Goal: Information Seeking & Learning: Check status

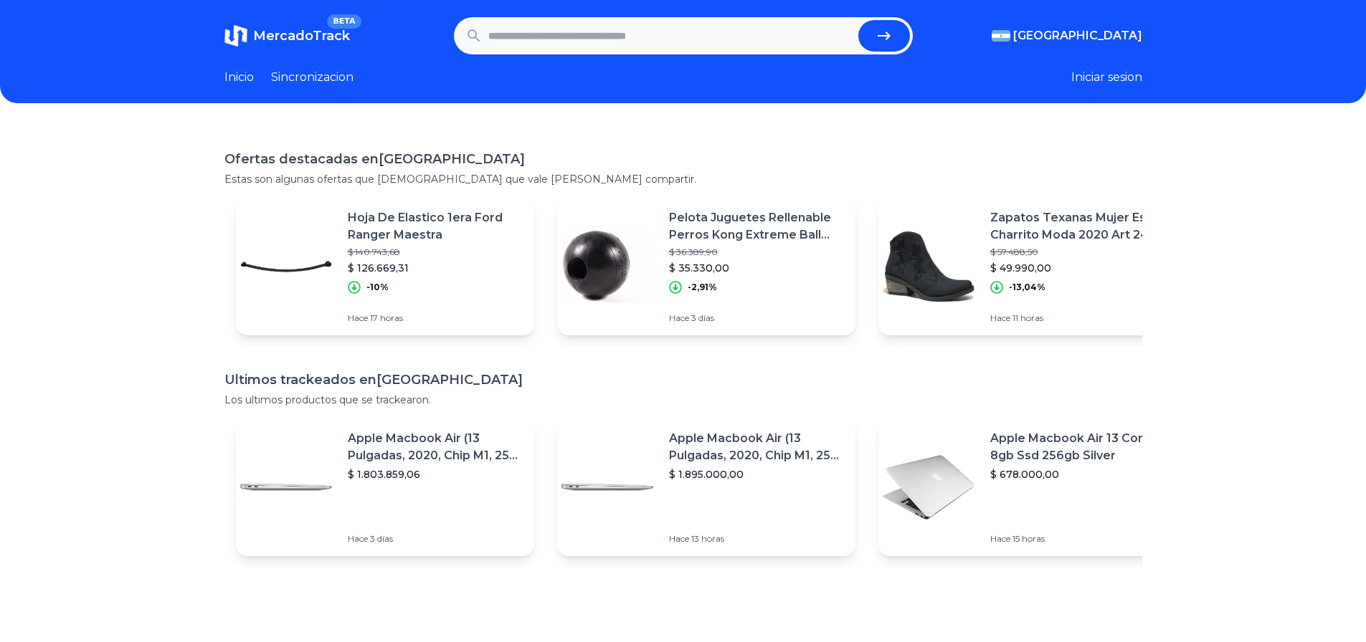
click at [325, 265] on img at bounding box center [286, 267] width 100 height 100
click at [637, 24] on input "text" at bounding box center [670, 36] width 364 height 32
paste input "**********"
click at [858, 20] on button "submit" at bounding box center [884, 36] width 52 height 32
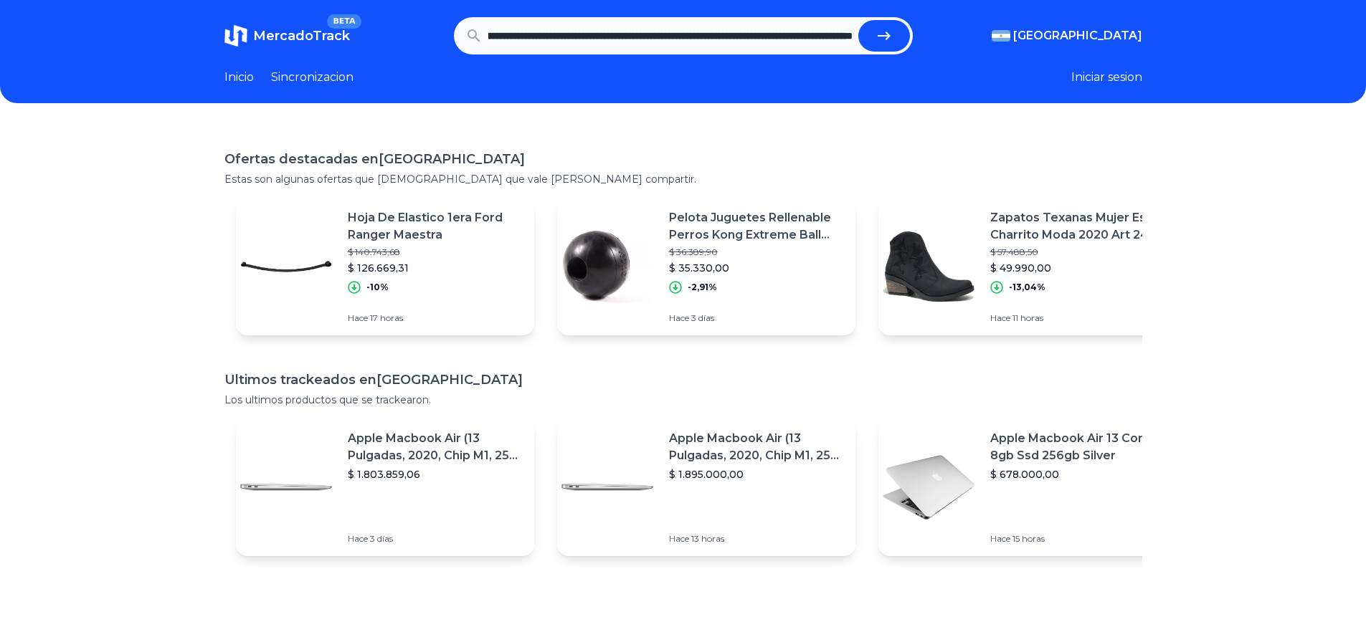
type input "**********"
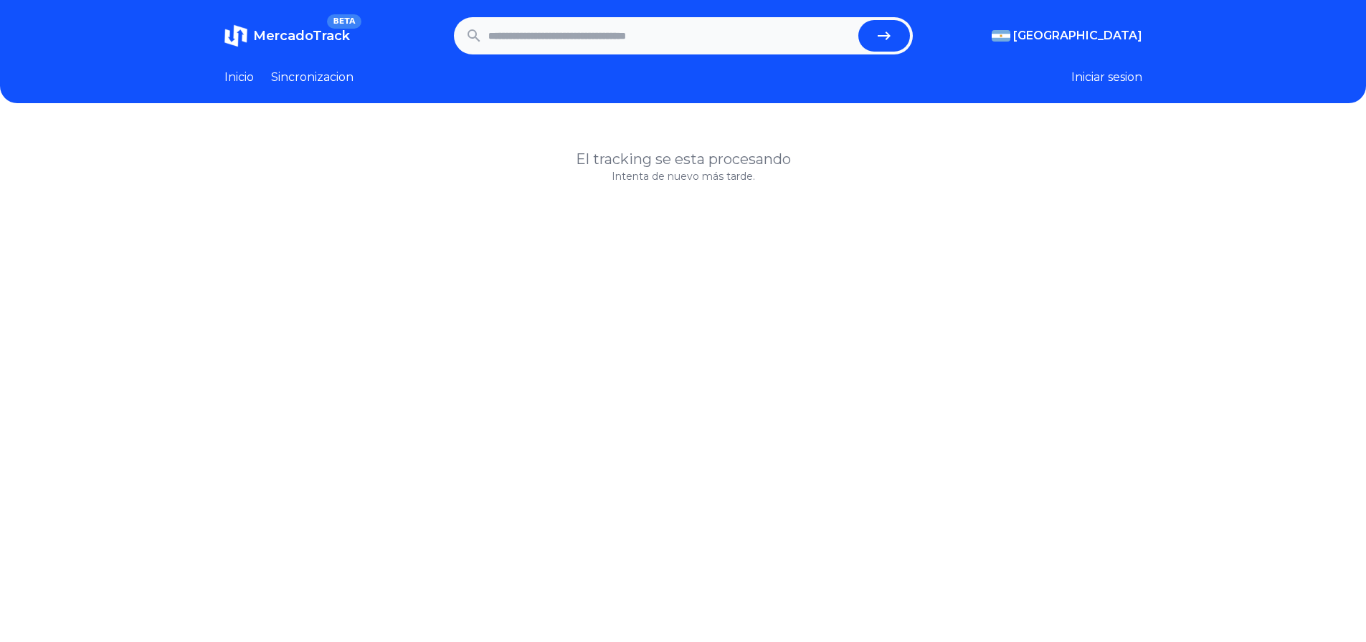
click at [540, 42] on input "text" at bounding box center [670, 36] width 364 height 32
paste input "**********"
type input "**********"
click at [858, 20] on button "submit" at bounding box center [884, 36] width 52 height 32
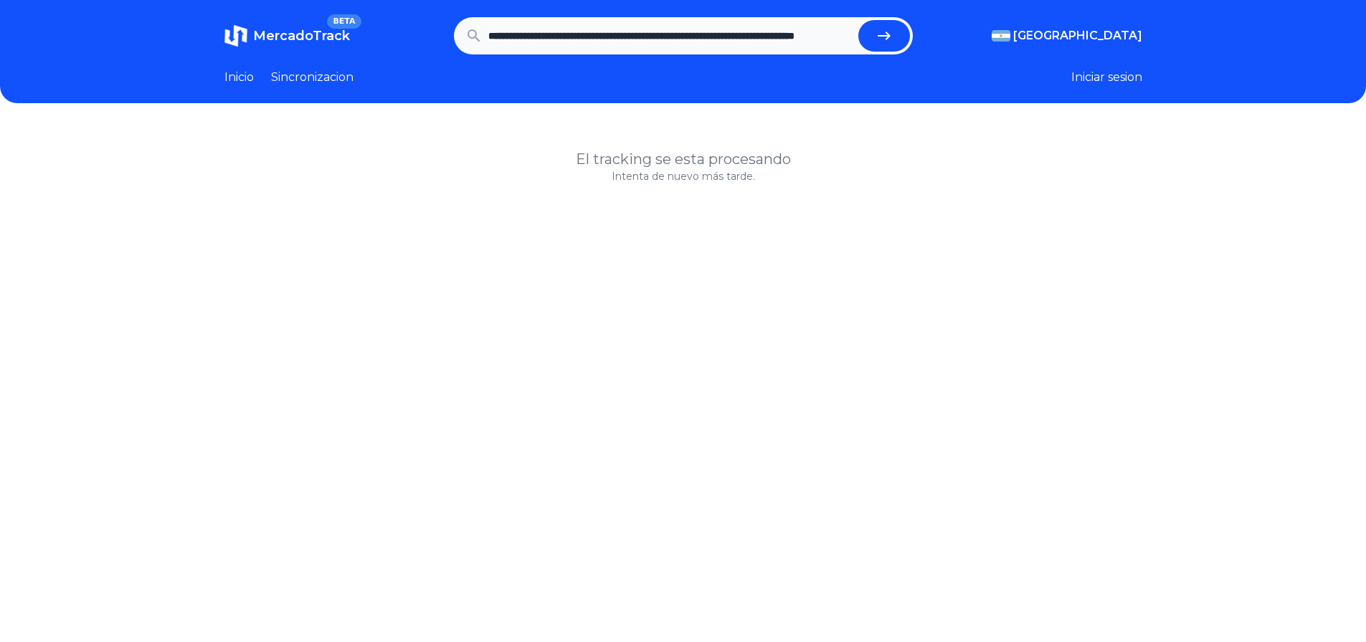
scroll to position [0, 0]
click at [634, 37] on input "**********" at bounding box center [670, 36] width 364 height 32
paste input "**********"
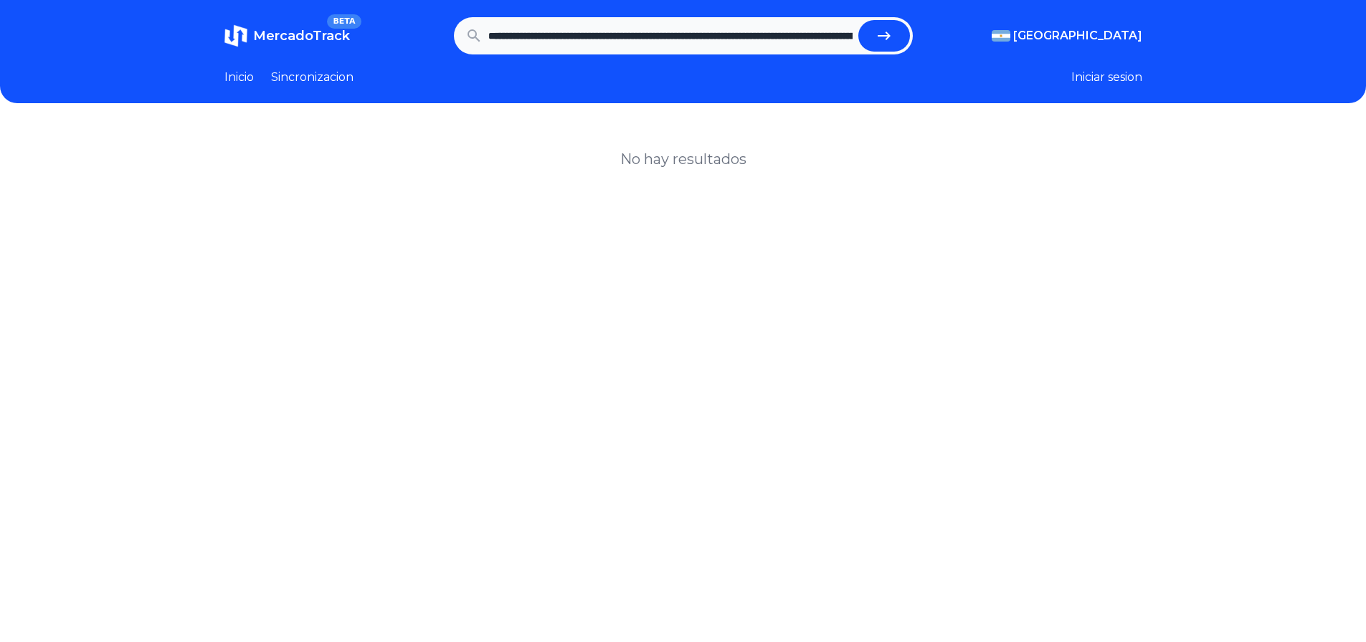
scroll to position [0, 4609]
click at [858, 20] on button "submit" at bounding box center [884, 36] width 52 height 32
type input "**********"
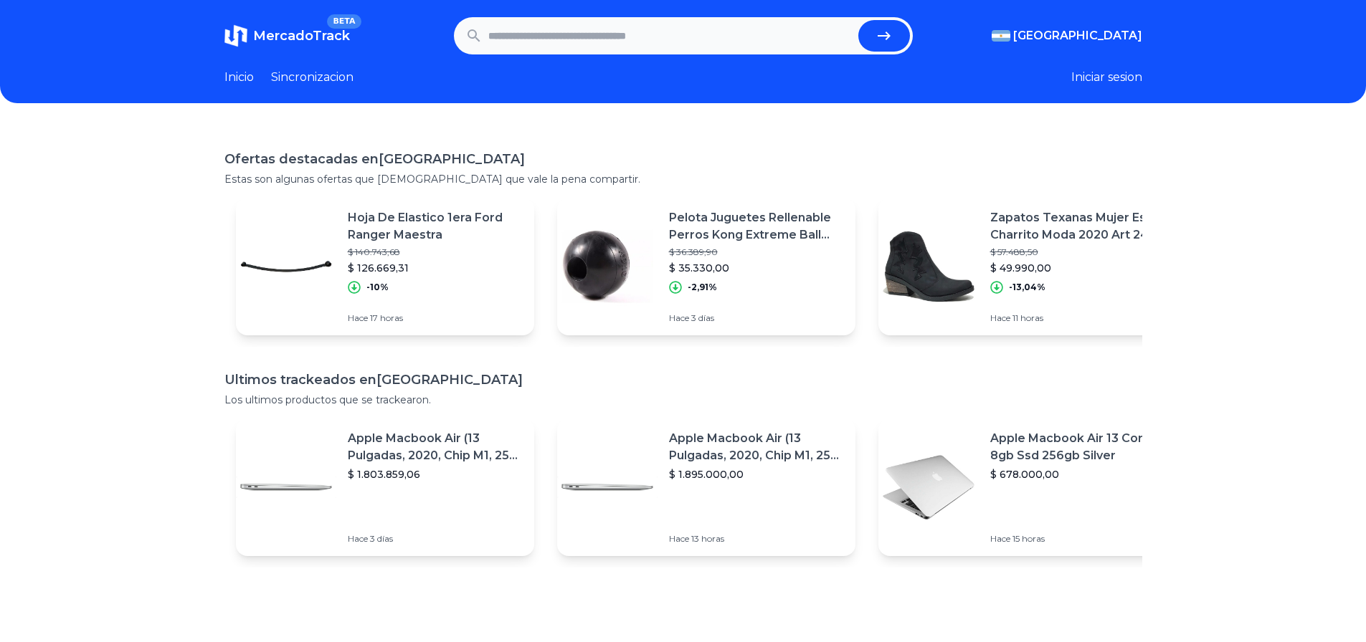
click at [569, 40] on input "text" at bounding box center [670, 36] width 364 height 32
paste input "**********"
click at [858, 20] on button "submit" at bounding box center [884, 36] width 52 height 32
type input "**********"
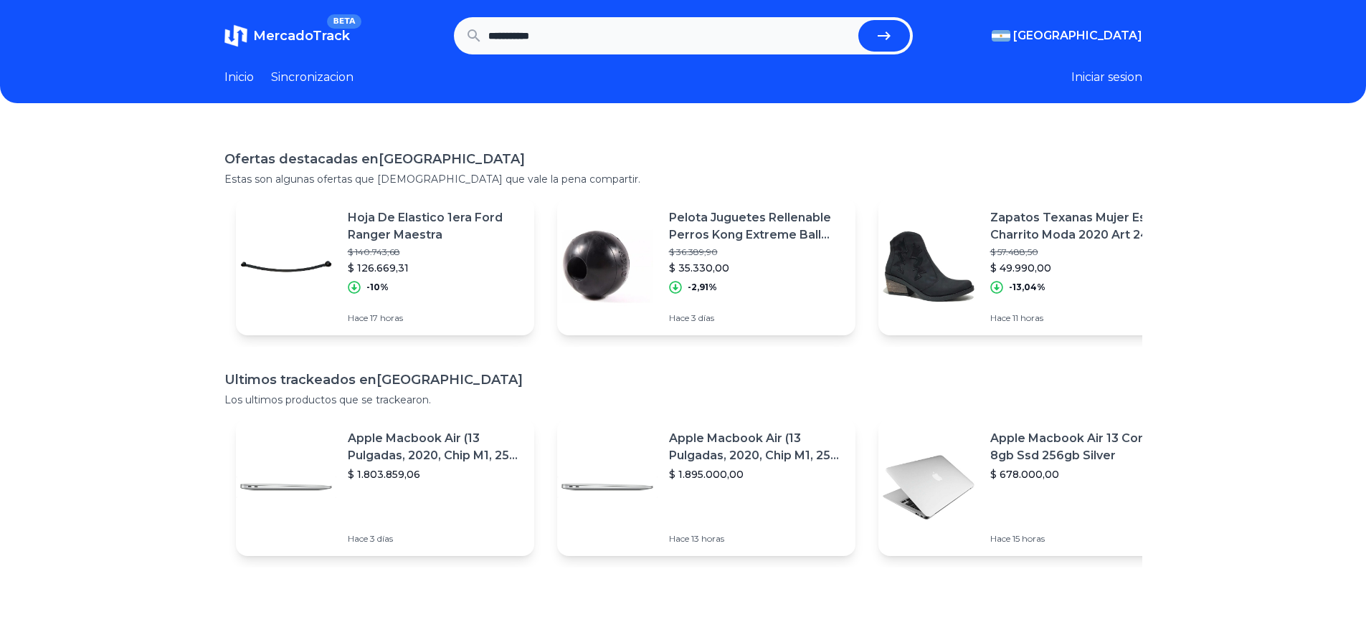
scroll to position [0, 0]
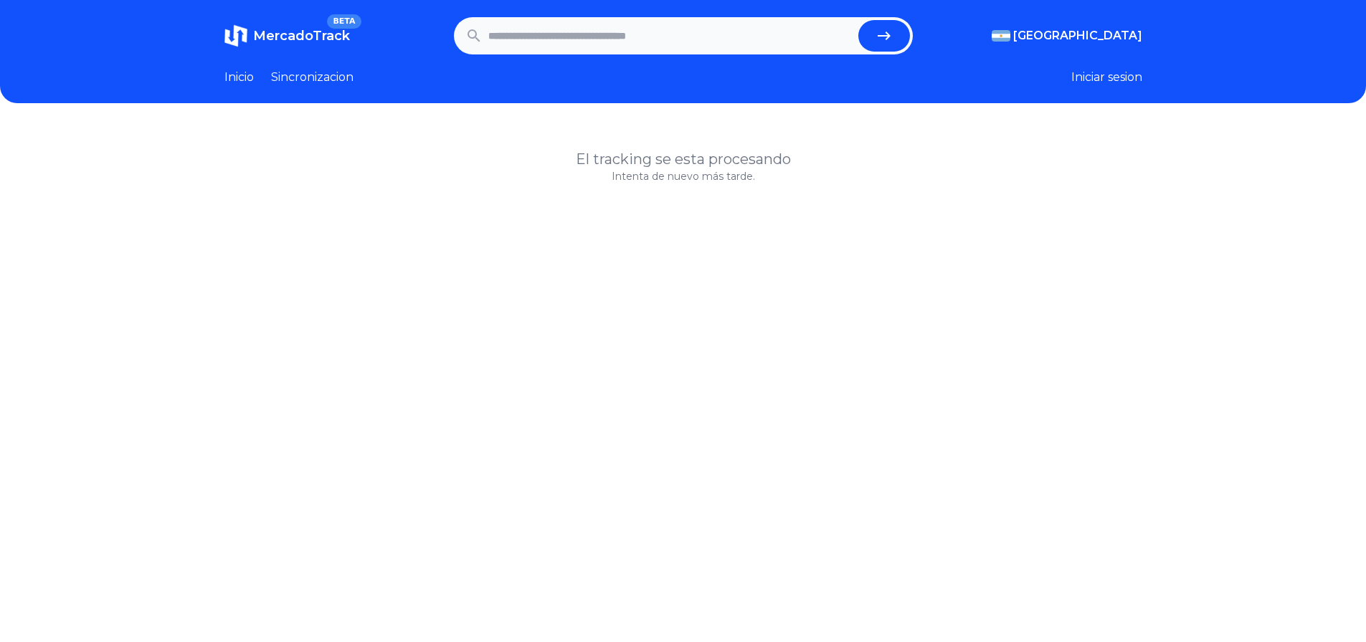
click at [307, 37] on span "MercadoTrack" at bounding box center [301, 36] width 97 height 16
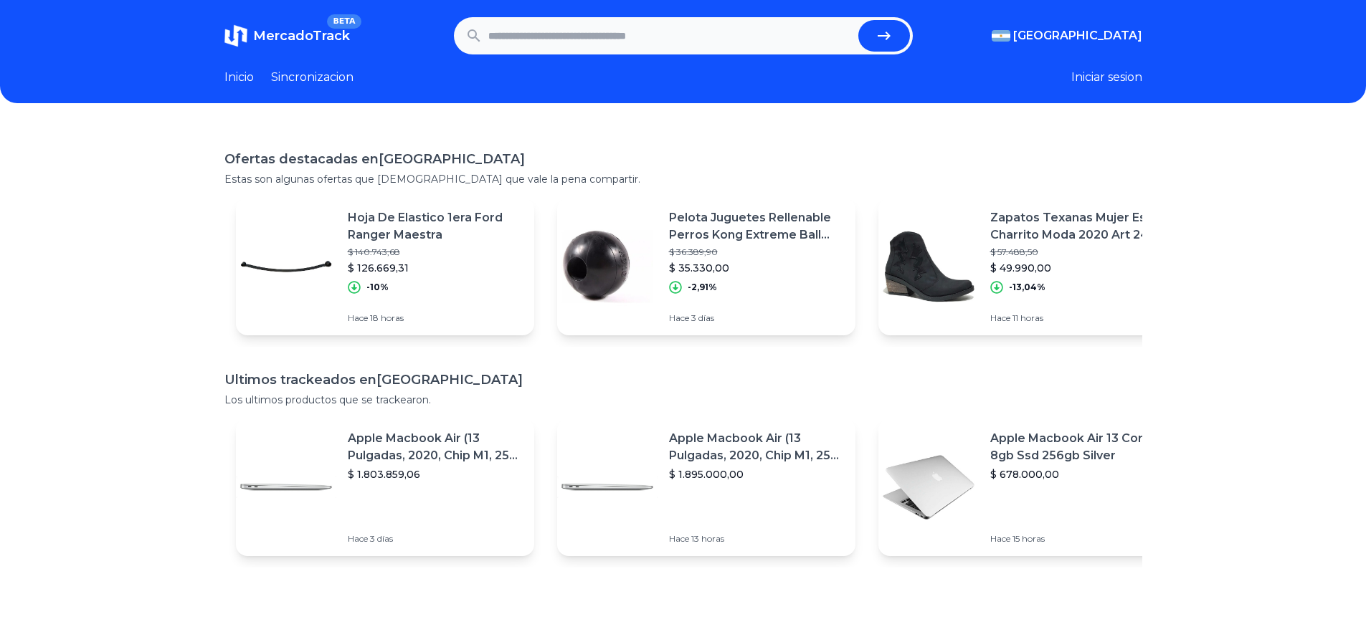
click at [338, 75] on link "Sincronizacion" at bounding box center [312, 77] width 82 height 17
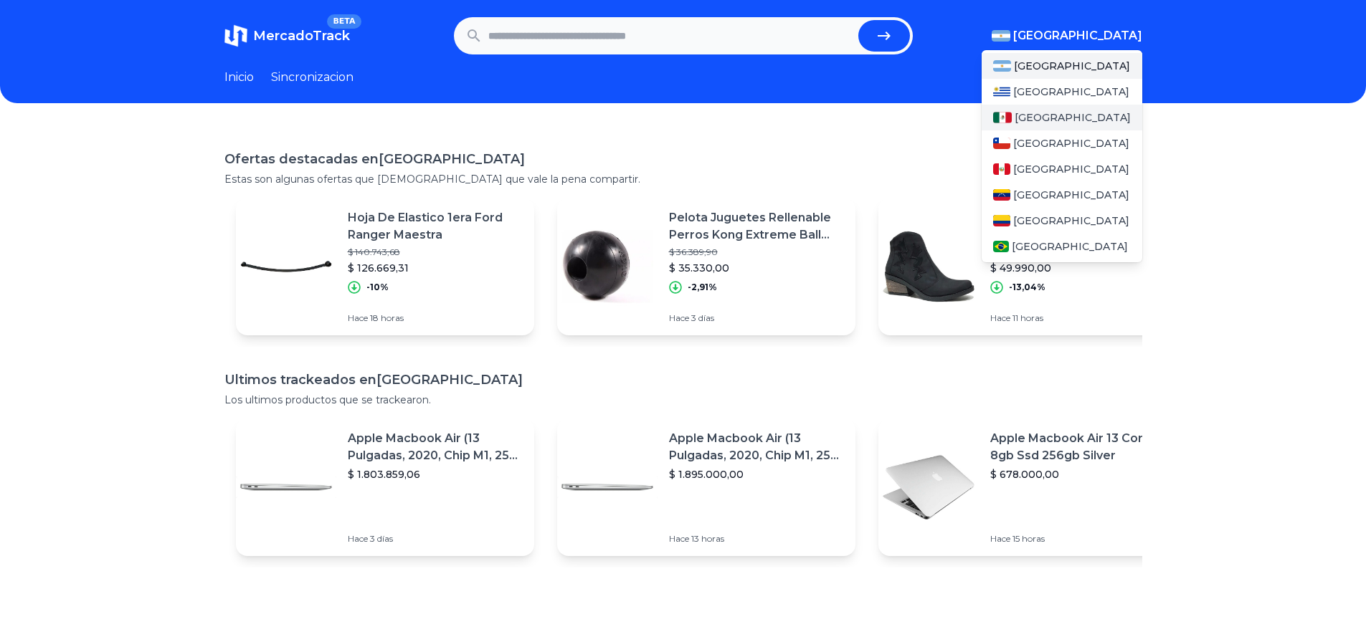
click at [1037, 111] on span "[GEOGRAPHIC_DATA]" at bounding box center [1072, 117] width 116 height 14
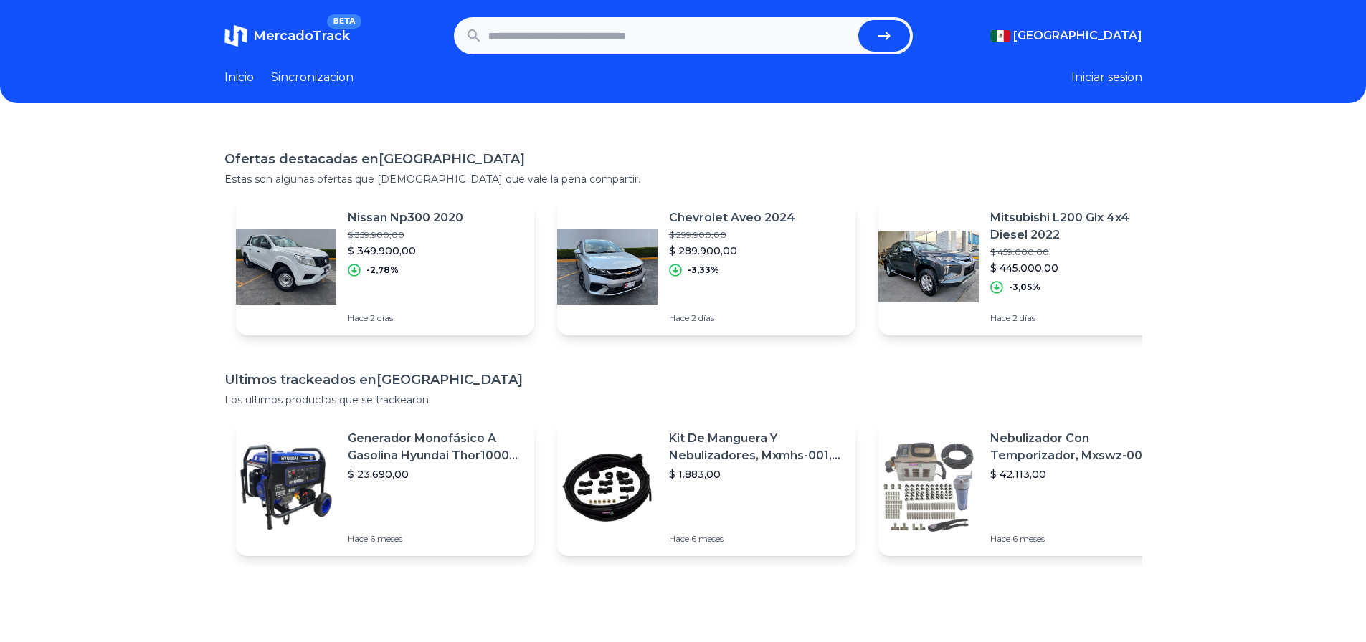
click at [637, 36] on input "text" at bounding box center [670, 36] width 364 height 32
paste input "**********"
click at [885, 44] on icon "submit" at bounding box center [883, 35] width 17 height 17
type input "**********"
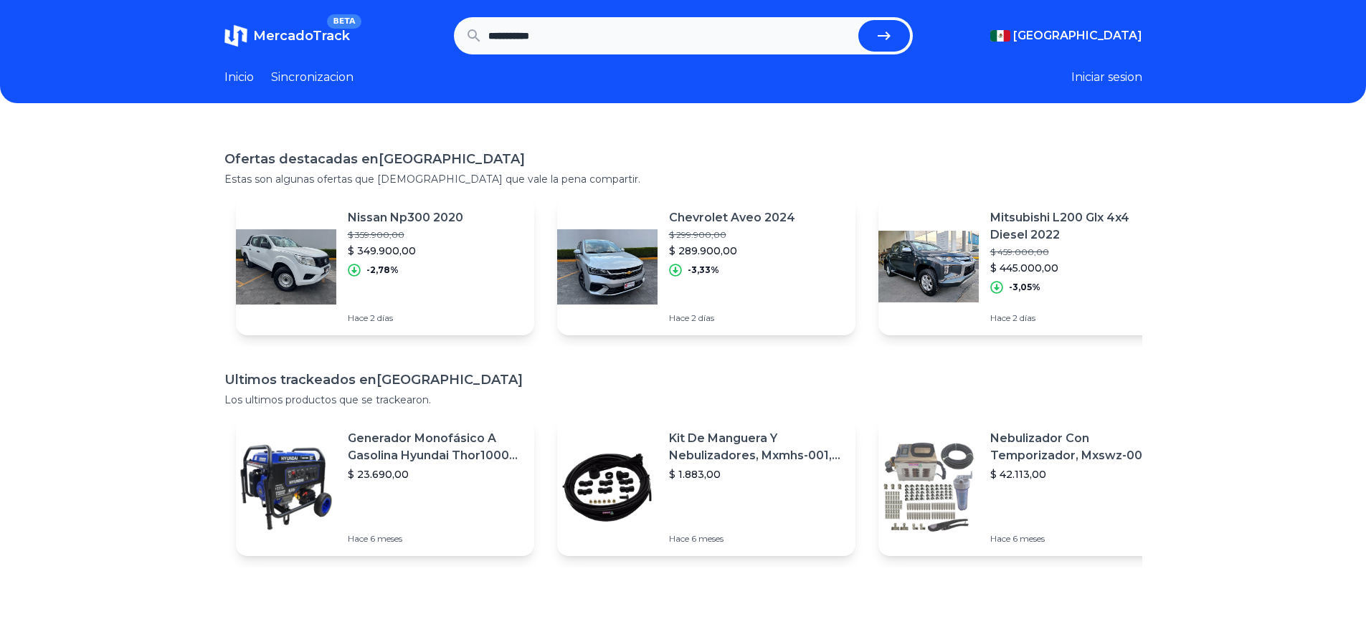
scroll to position [0, 0]
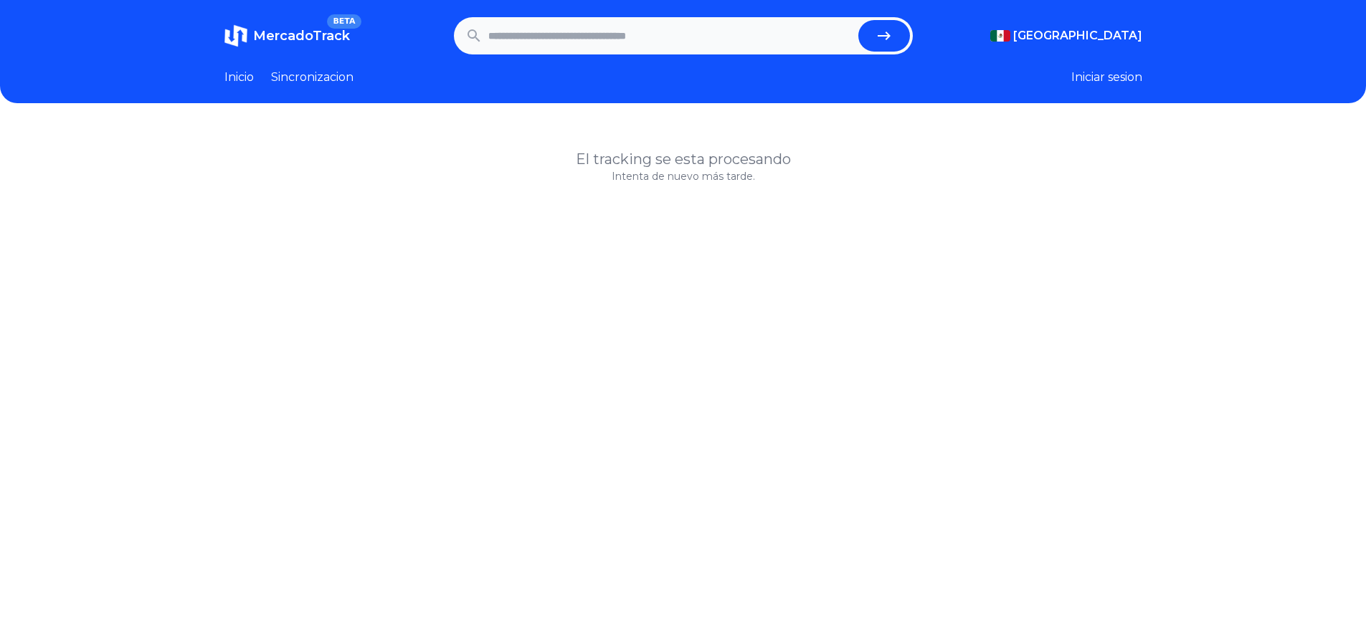
click at [295, 35] on span "MercadoTrack" at bounding box center [301, 36] width 97 height 16
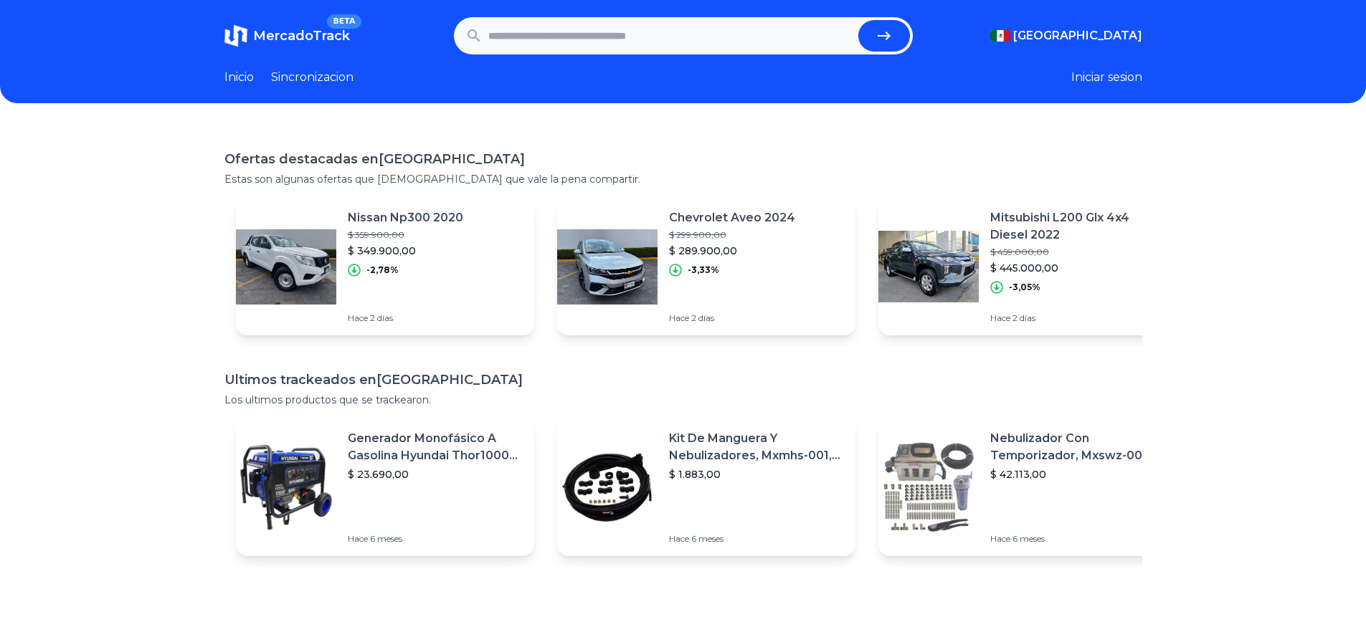
click at [579, 38] on input "text" at bounding box center [670, 36] width 364 height 32
type input "*********"
click at [858, 20] on button "submit" at bounding box center [884, 36] width 52 height 32
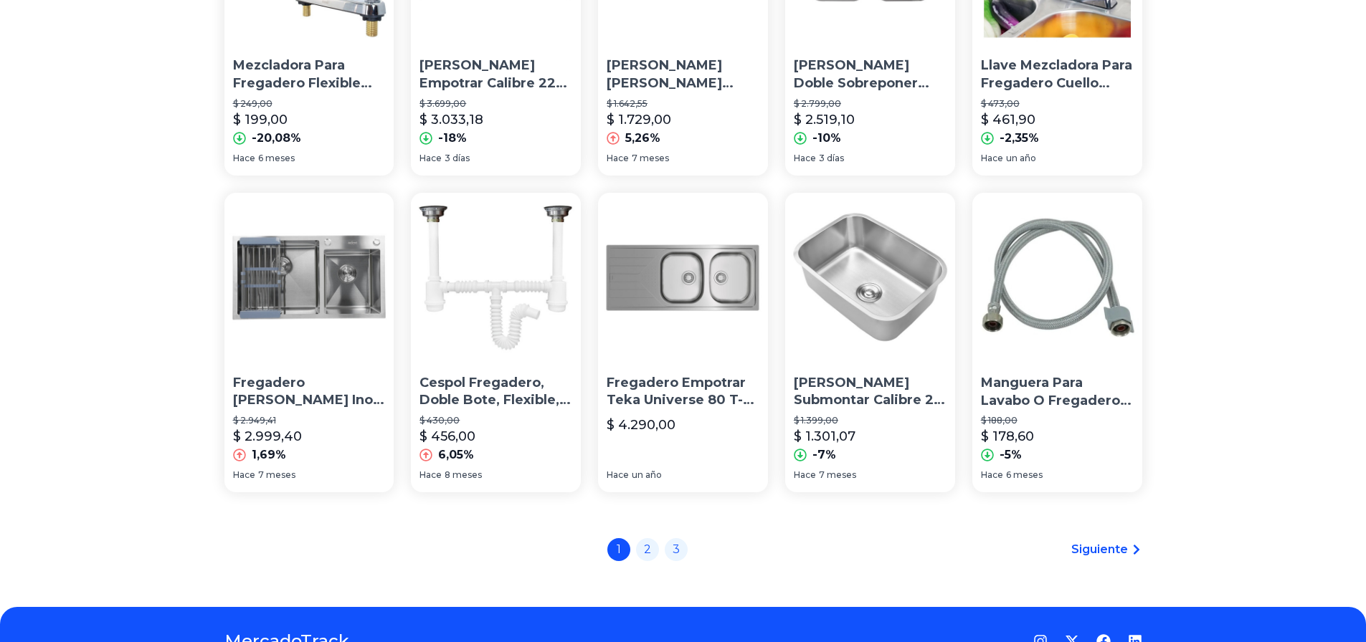
scroll to position [981, 0]
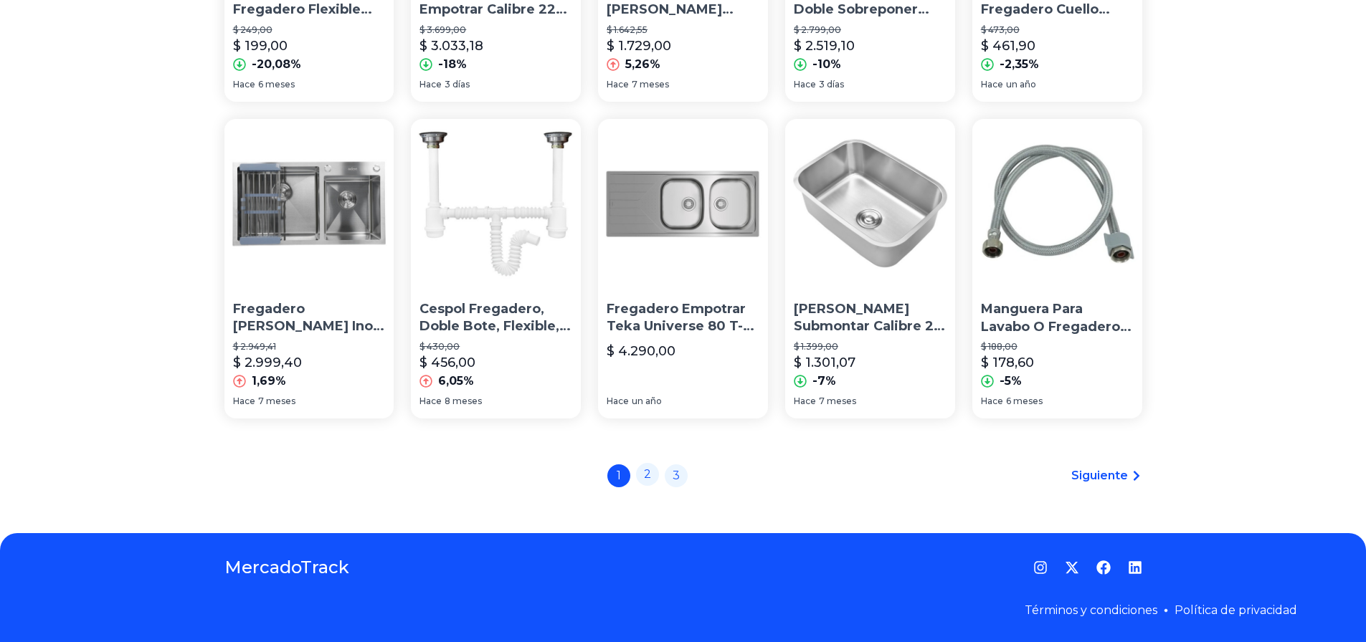
click at [650, 477] on link "2" at bounding box center [647, 474] width 23 height 23
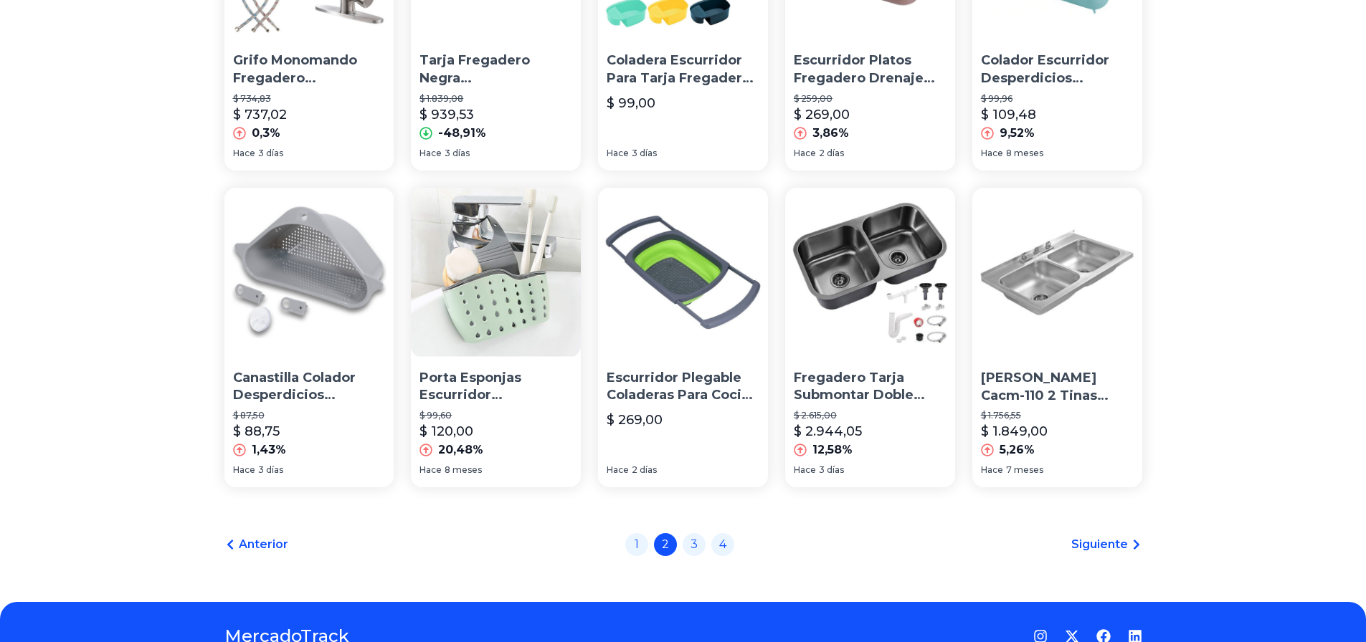
scroll to position [981, 0]
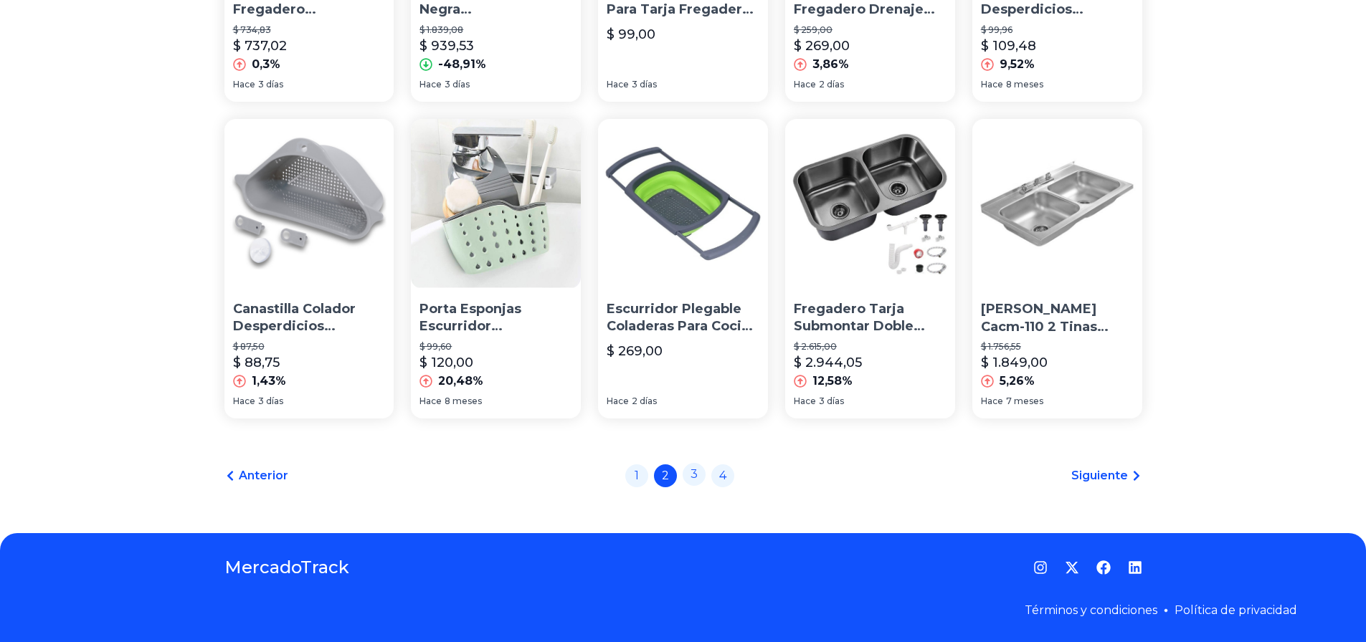
click at [697, 475] on link "3" at bounding box center [694, 474] width 23 height 23
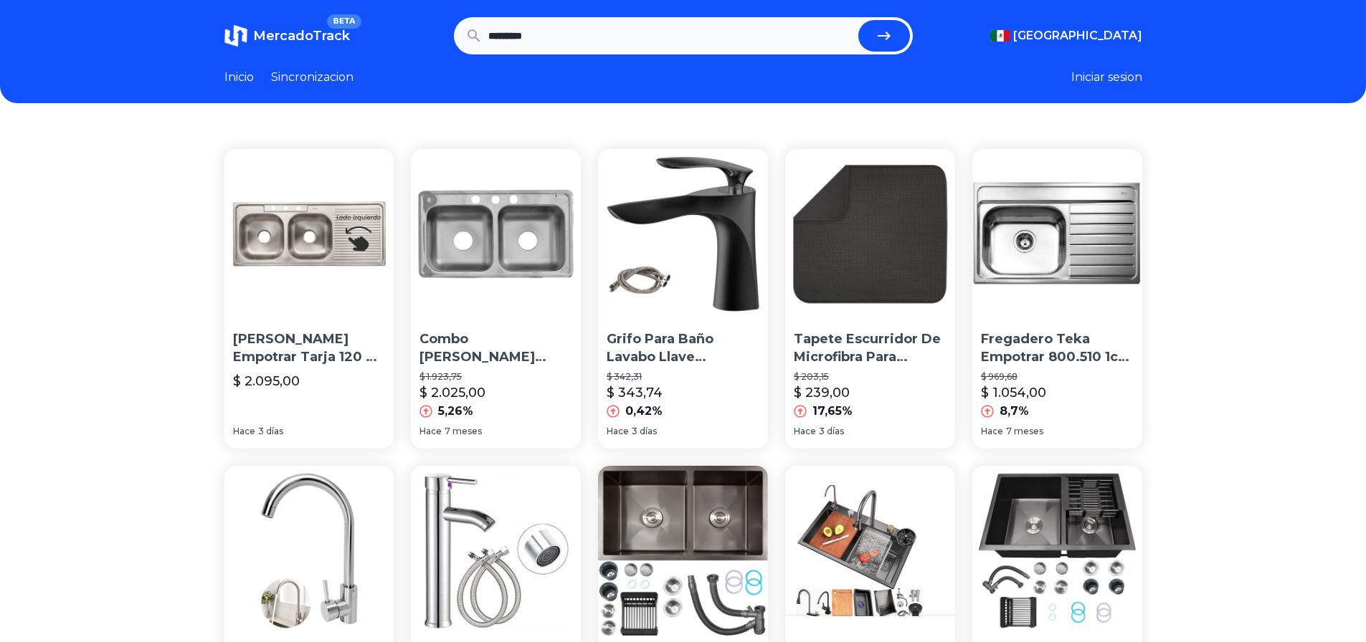
click at [591, 27] on input "*********" at bounding box center [670, 36] width 364 height 32
drag, startPoint x: 589, startPoint y: 34, endPoint x: 331, endPoint y: 34, distance: 258.1
click at [331, 34] on section "MercadoTrack BETA Mexico Argentina Uruguay Mexico Chile Peru Venezuela Colombia…" at bounding box center [683, 35] width 918 height 37
paste input "**********"
type input "**********"
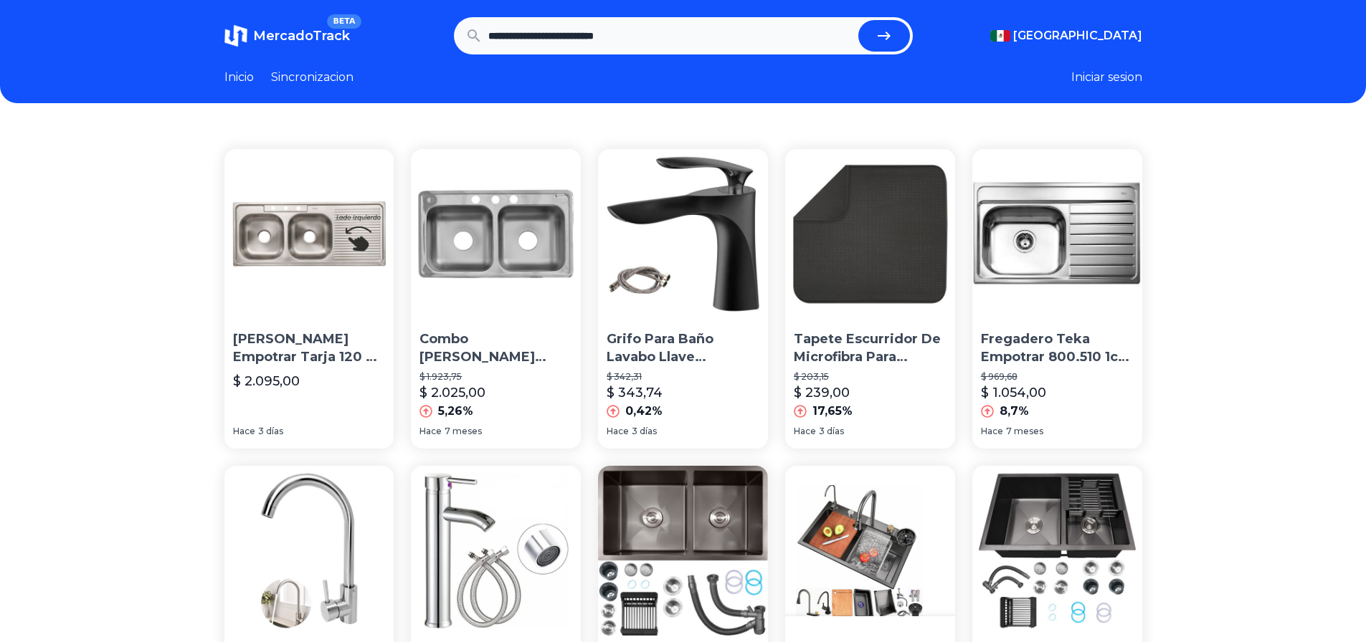
click at [858, 20] on button "submit" at bounding box center [884, 36] width 52 height 32
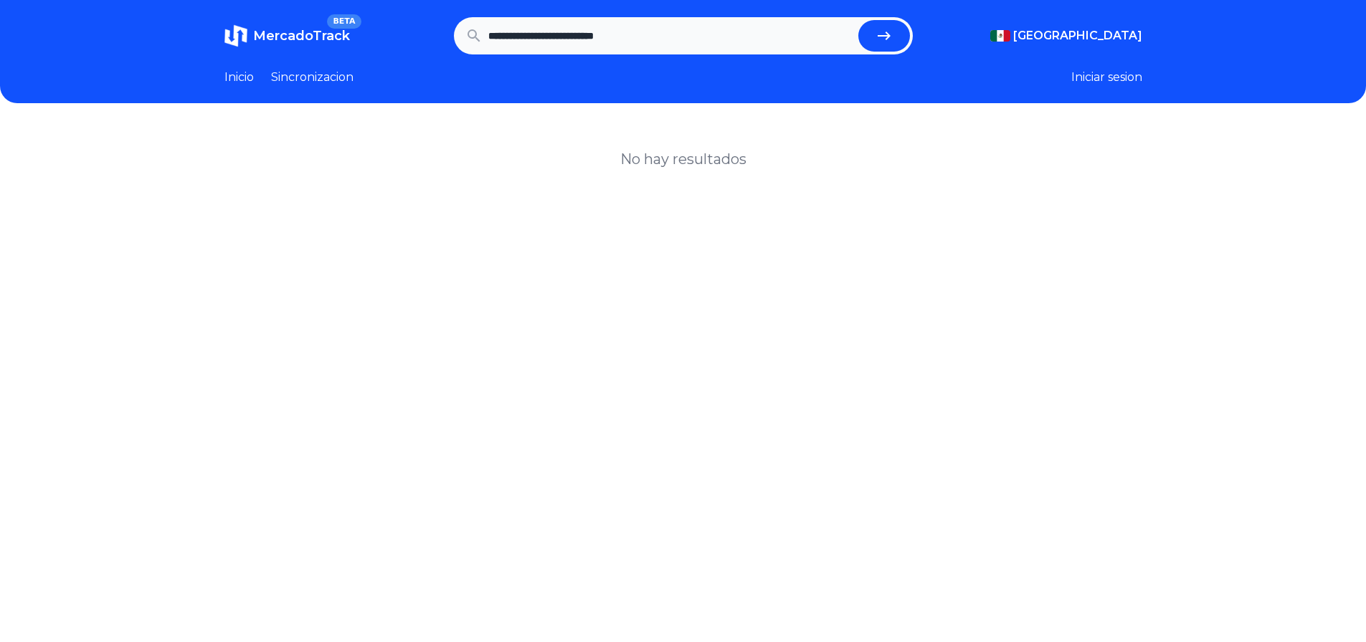
scroll to position [1, 0]
drag, startPoint x: 643, startPoint y: 34, endPoint x: 767, endPoint y: 52, distance: 125.4
click at [760, 50] on input "**********" at bounding box center [670, 36] width 364 height 32
type input "**********"
click at [858, 20] on button "submit" at bounding box center [884, 36] width 52 height 32
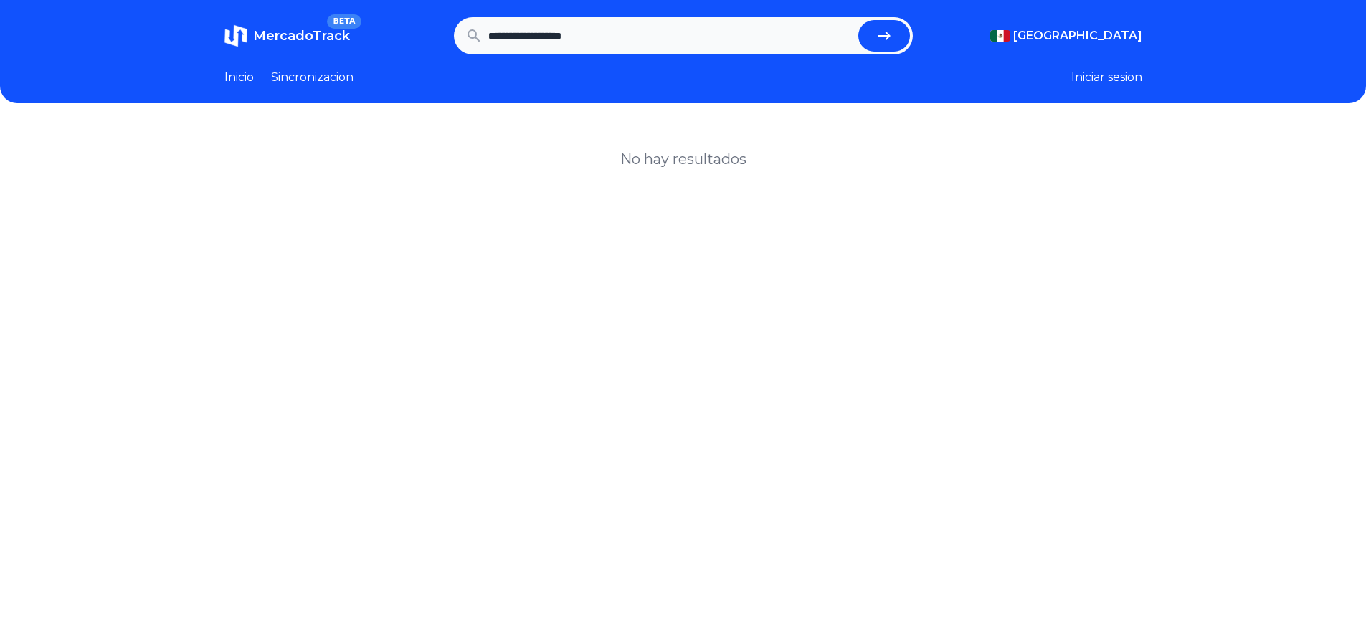
scroll to position [0, 0]
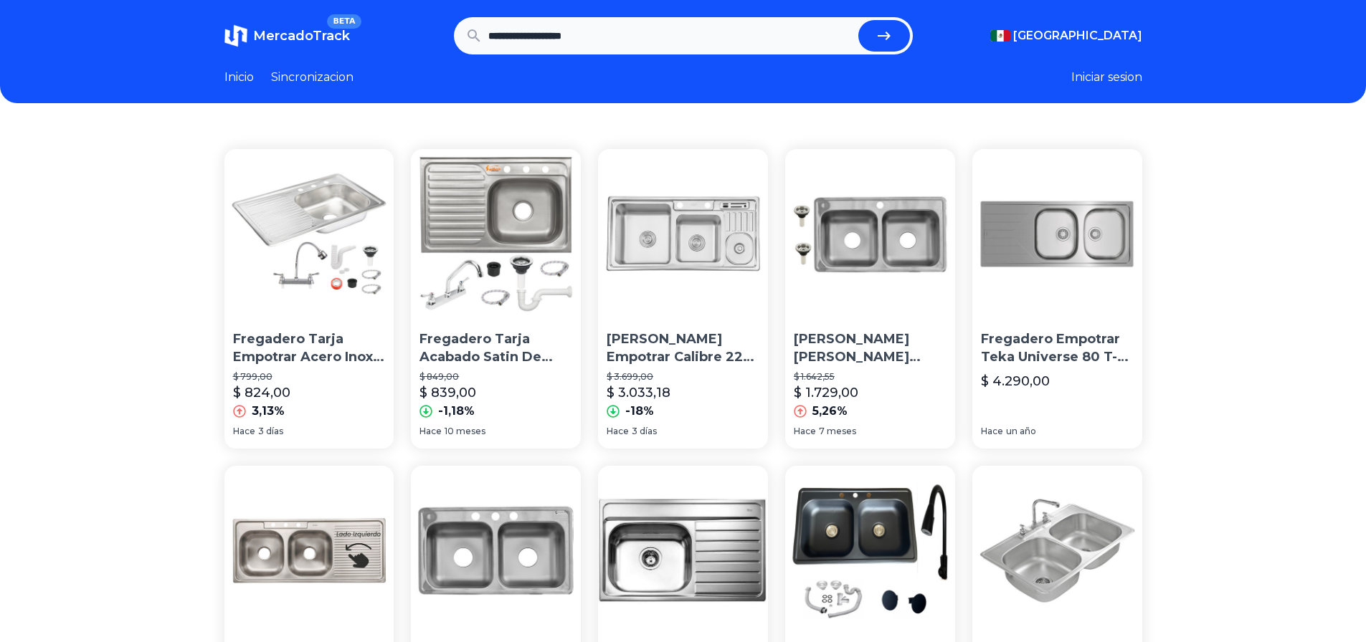
click at [627, 35] on input "**********" at bounding box center [670, 36] width 364 height 32
type input "**********"
click at [858, 20] on button "submit" at bounding box center [884, 36] width 52 height 32
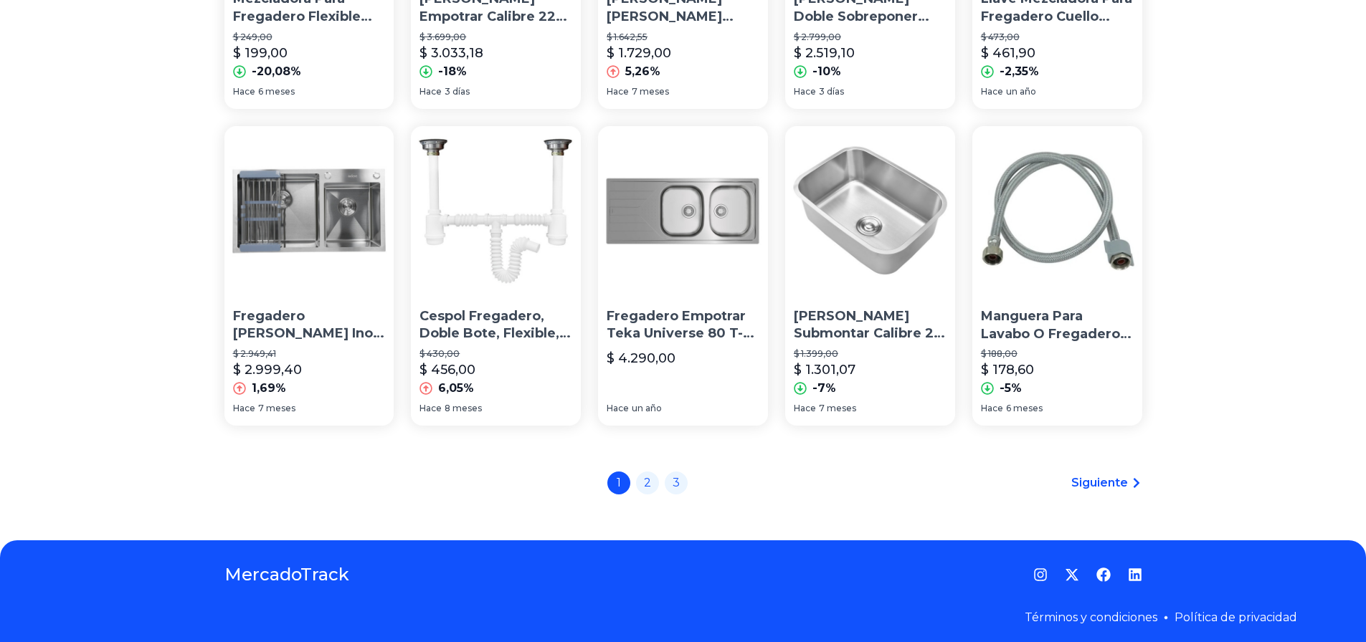
scroll to position [981, 0]
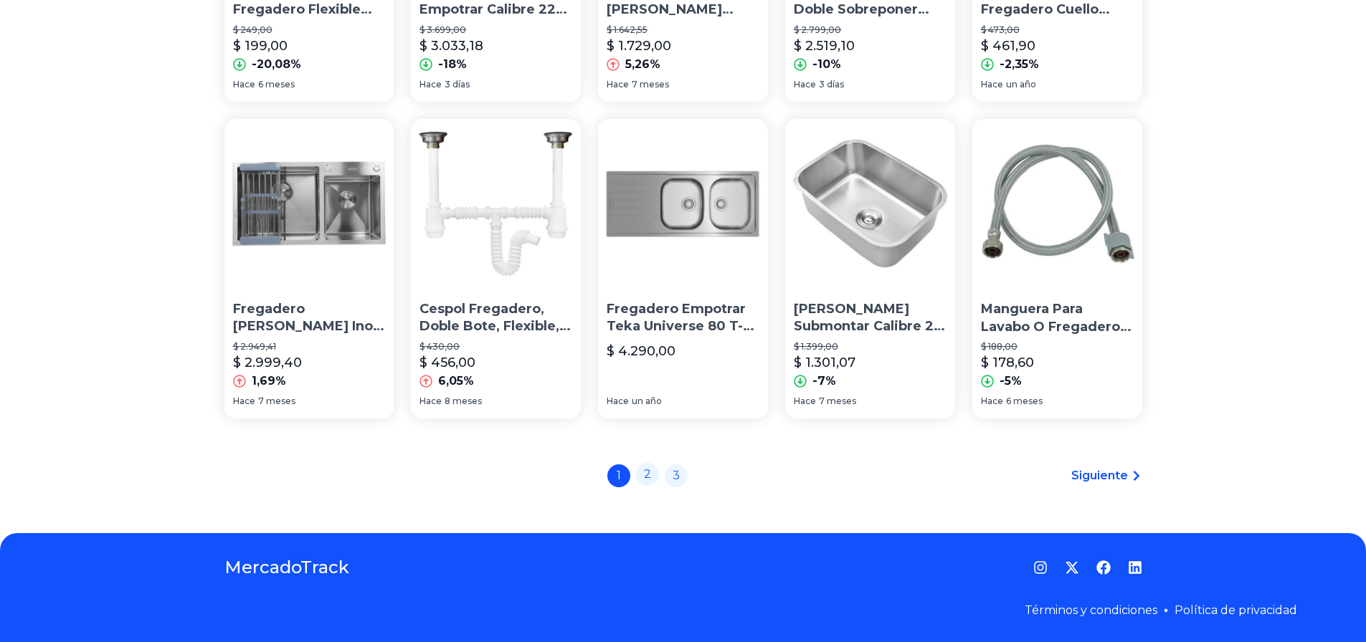
click at [658, 474] on link "2" at bounding box center [647, 474] width 23 height 23
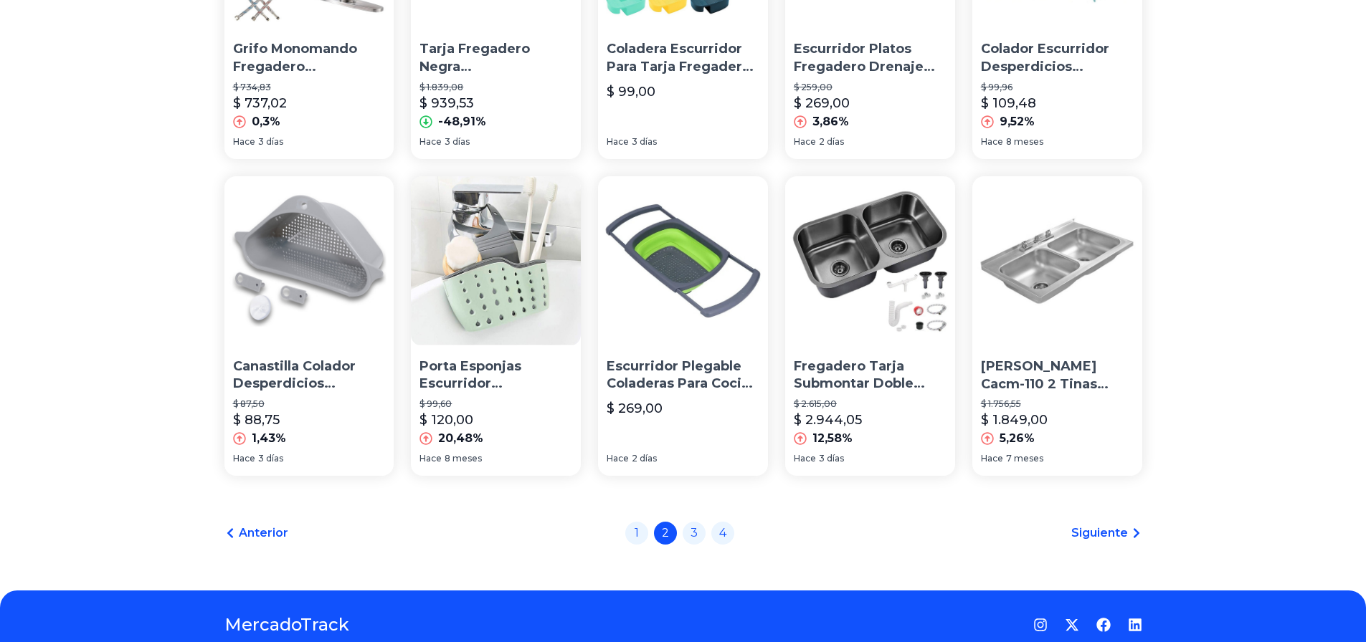
scroll to position [981, 0]
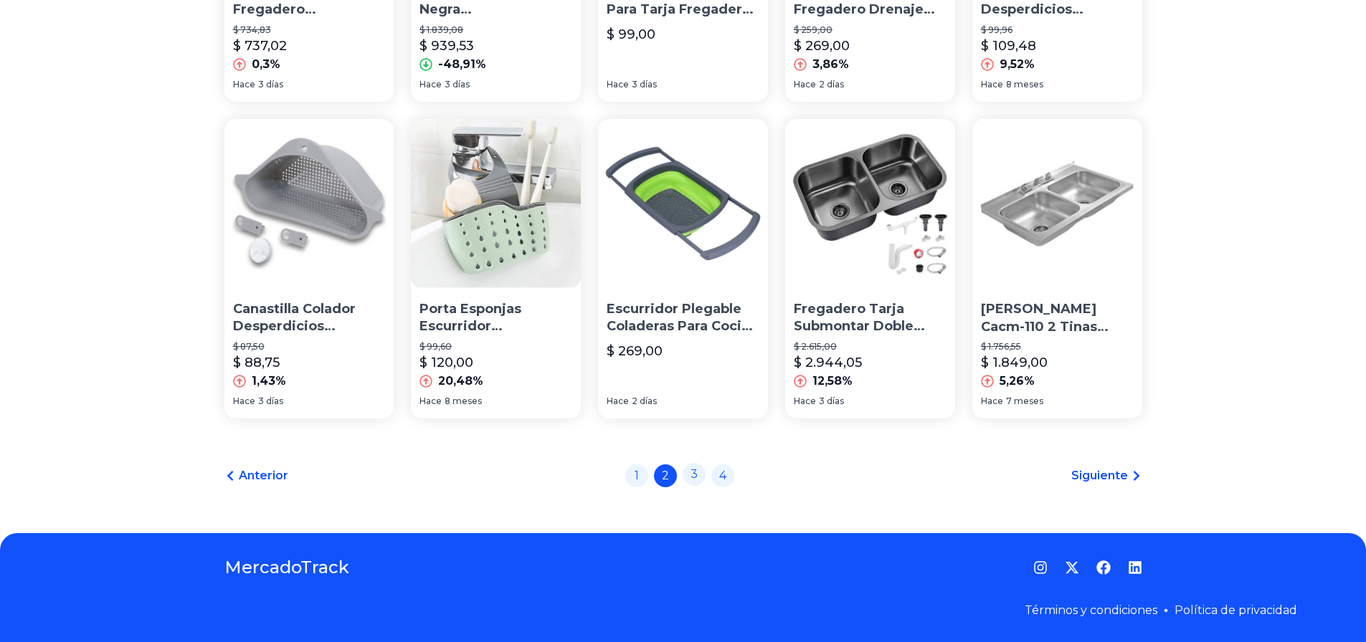
click at [698, 481] on link "3" at bounding box center [694, 474] width 23 height 23
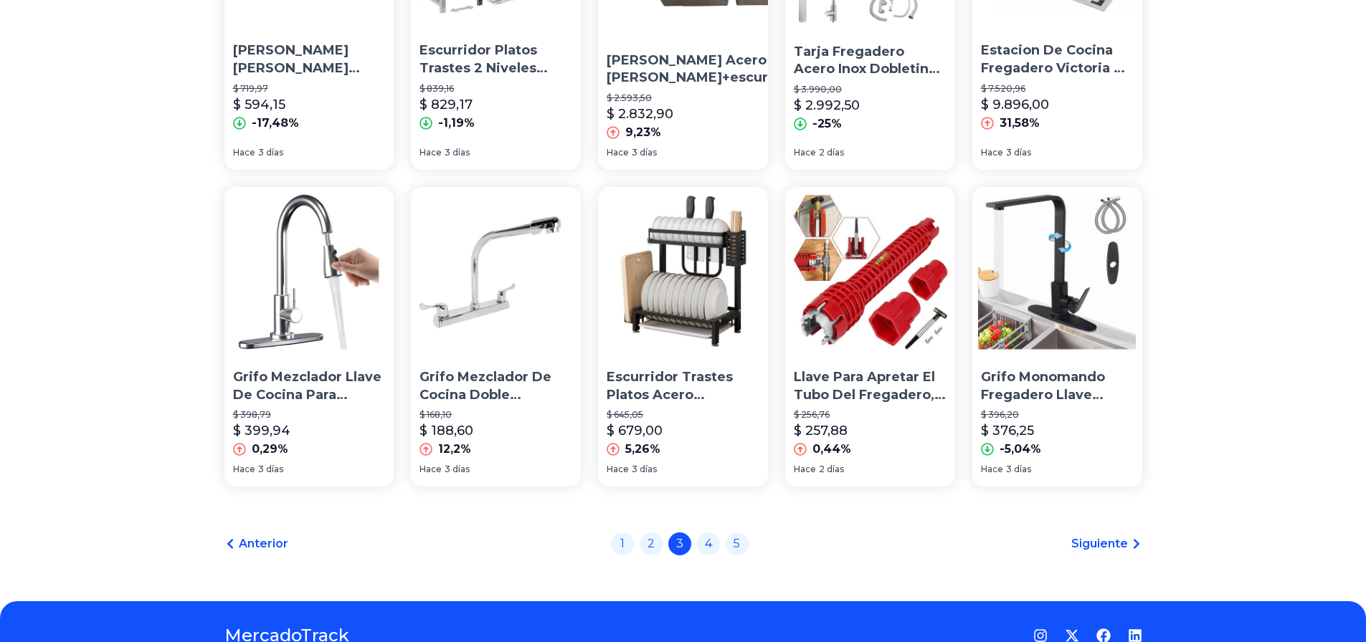
scroll to position [981, 0]
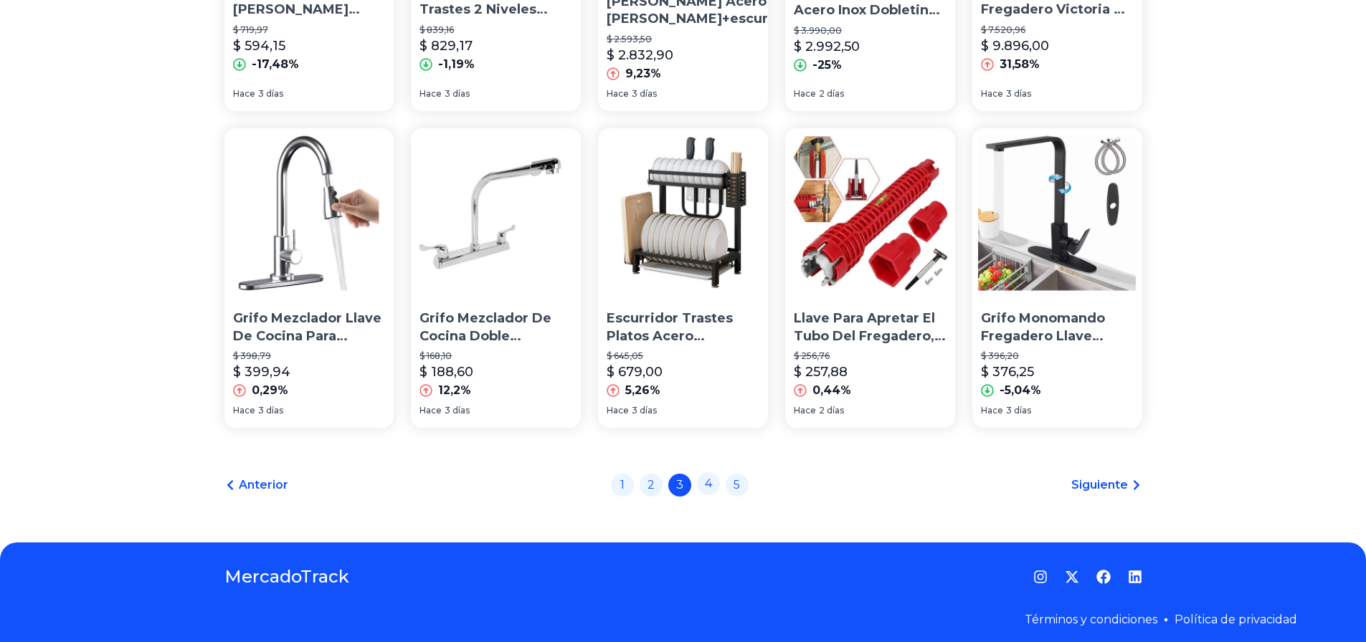
click at [710, 475] on link "4" at bounding box center [708, 483] width 23 height 23
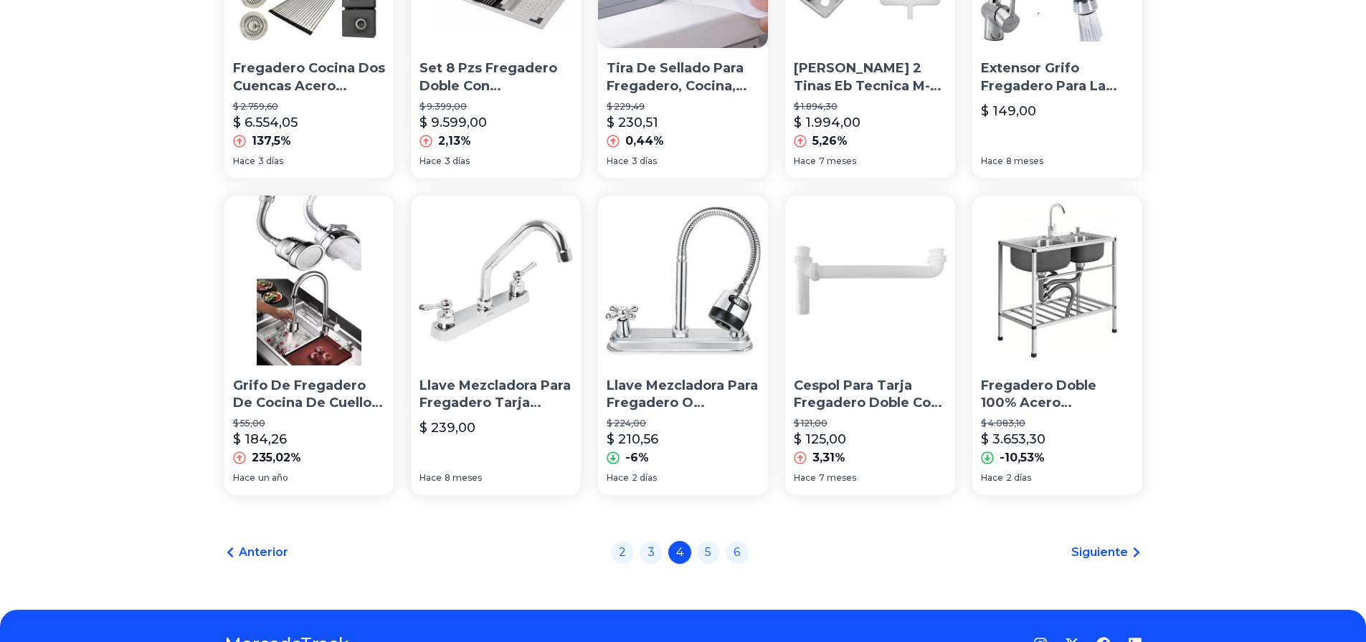
scroll to position [932, 0]
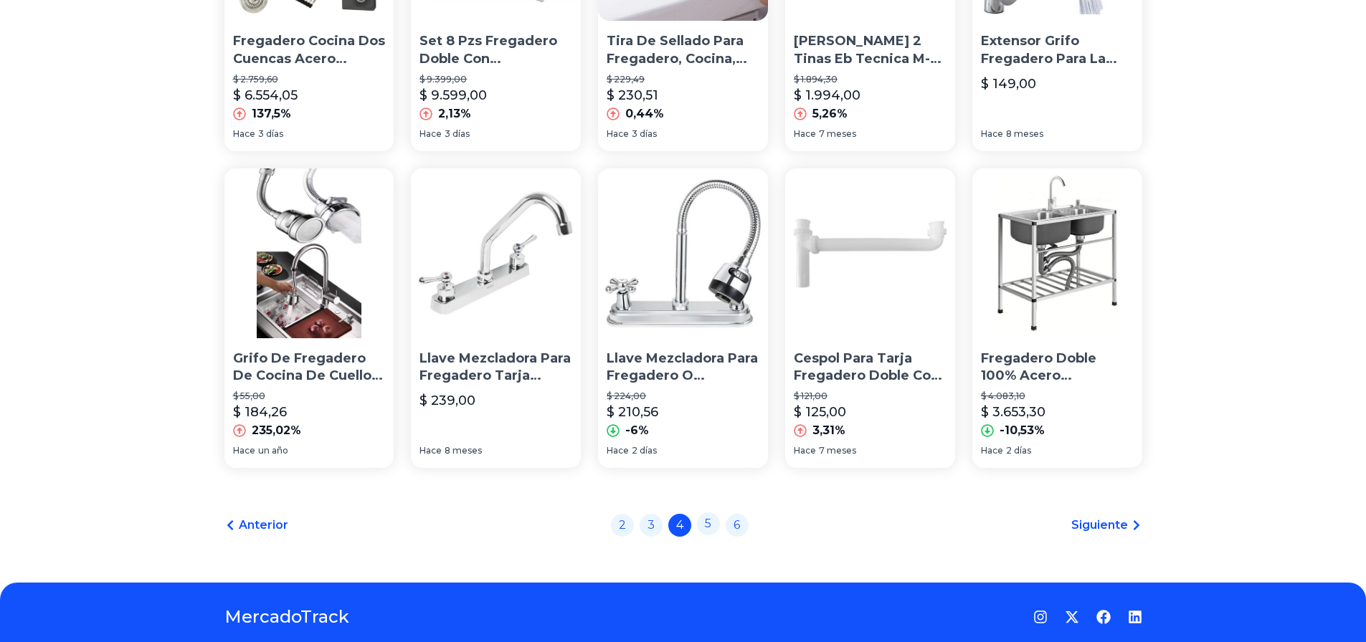
click at [710, 527] on link "5" at bounding box center [708, 524] width 23 height 23
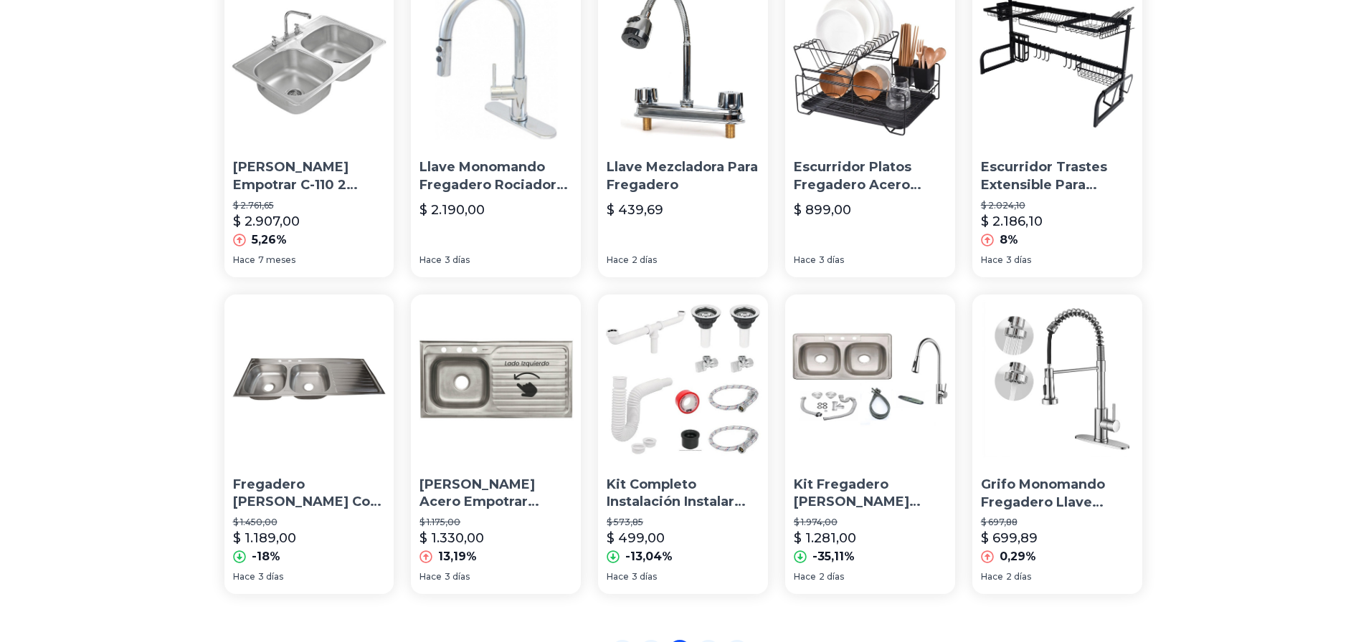
scroll to position [981, 0]
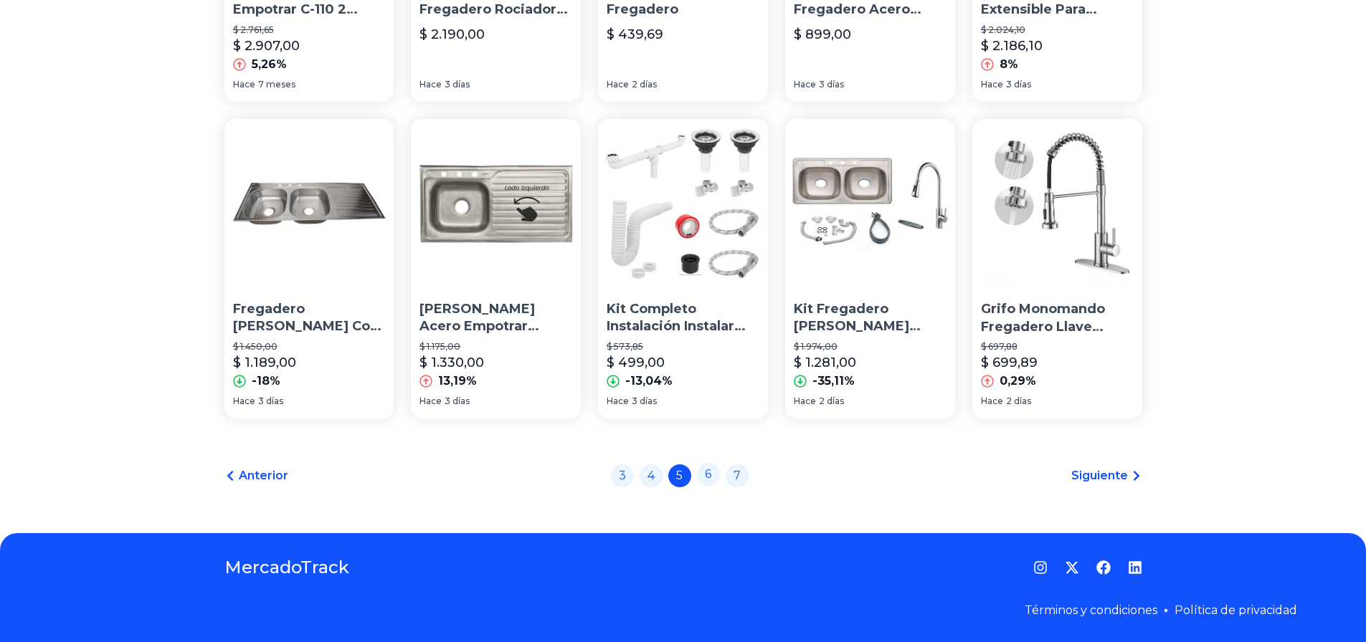
click at [713, 481] on link "6" at bounding box center [708, 474] width 23 height 23
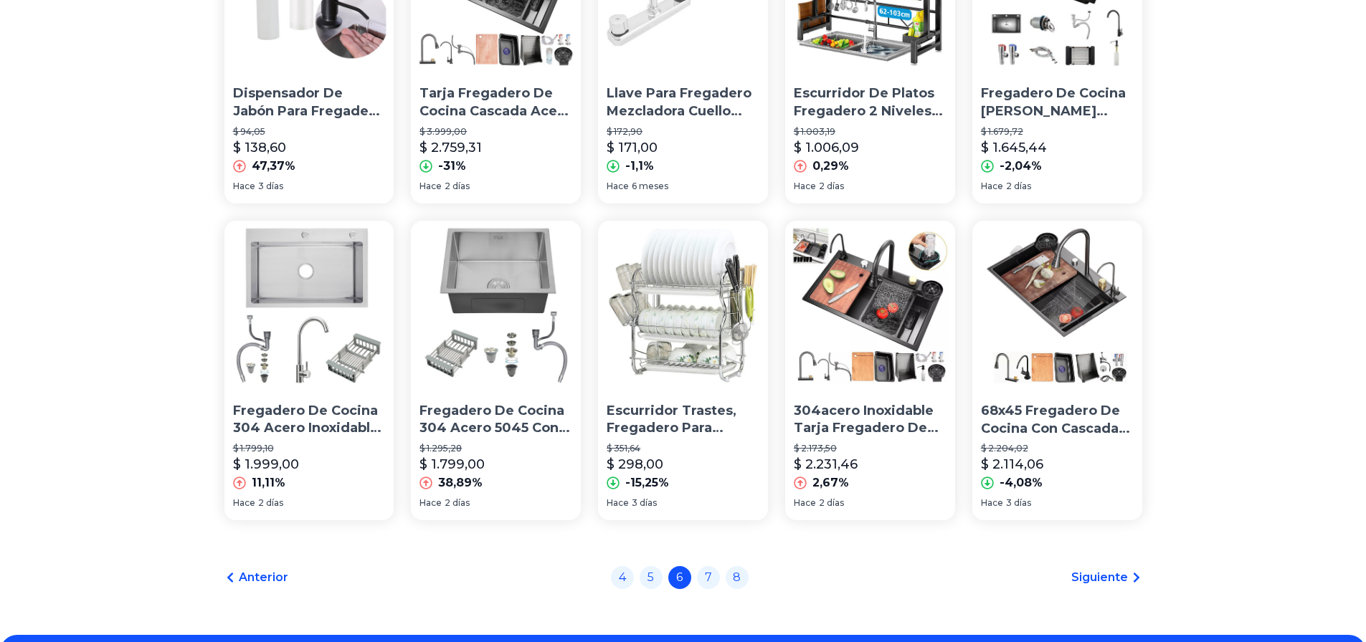
scroll to position [932, 0]
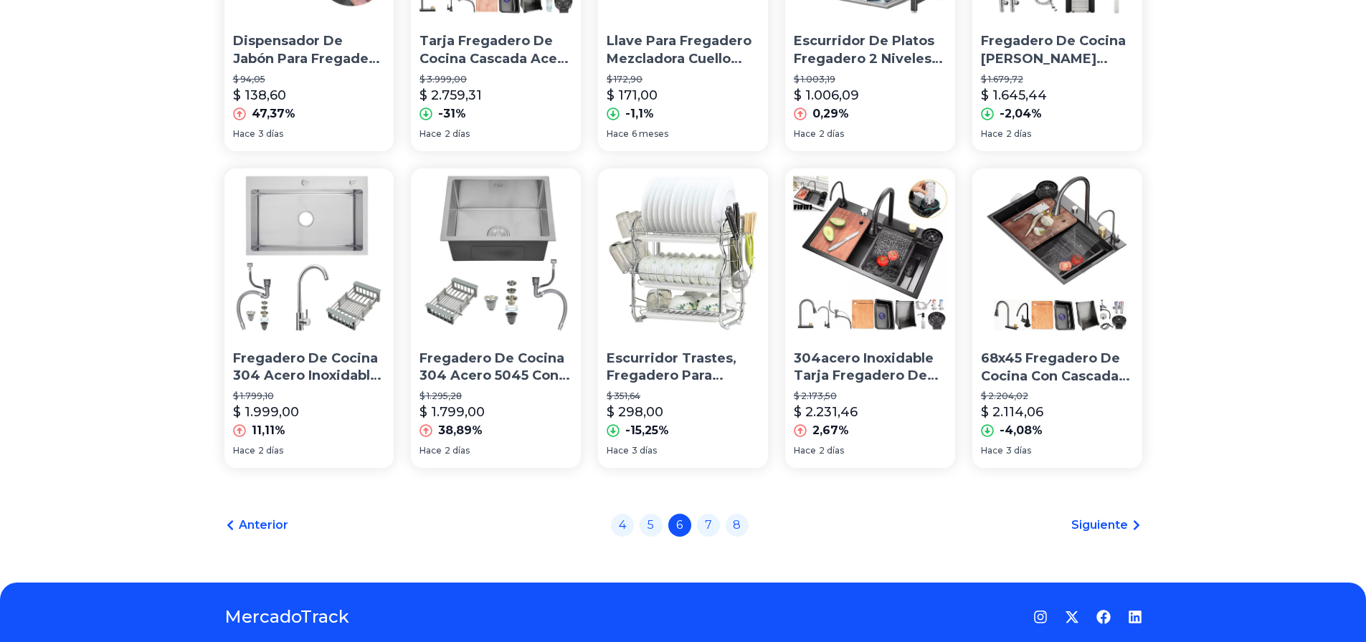
click at [1095, 526] on span "Siguiente" at bounding box center [1099, 525] width 57 height 17
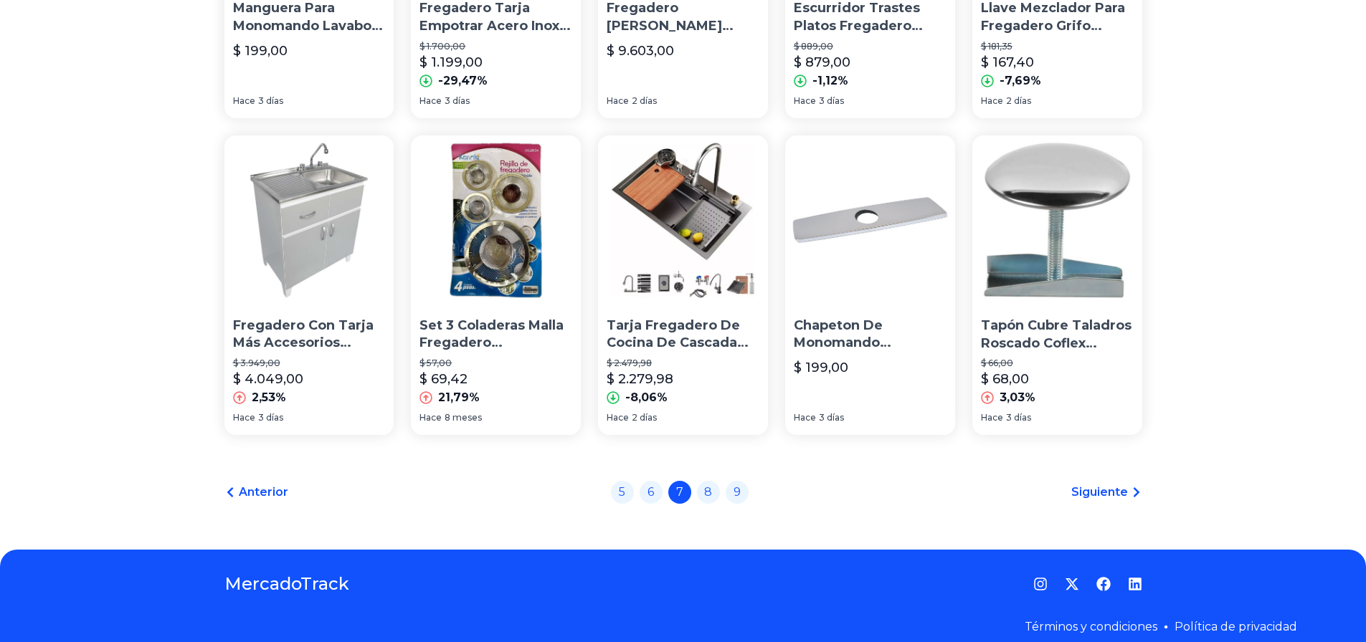
scroll to position [981, 0]
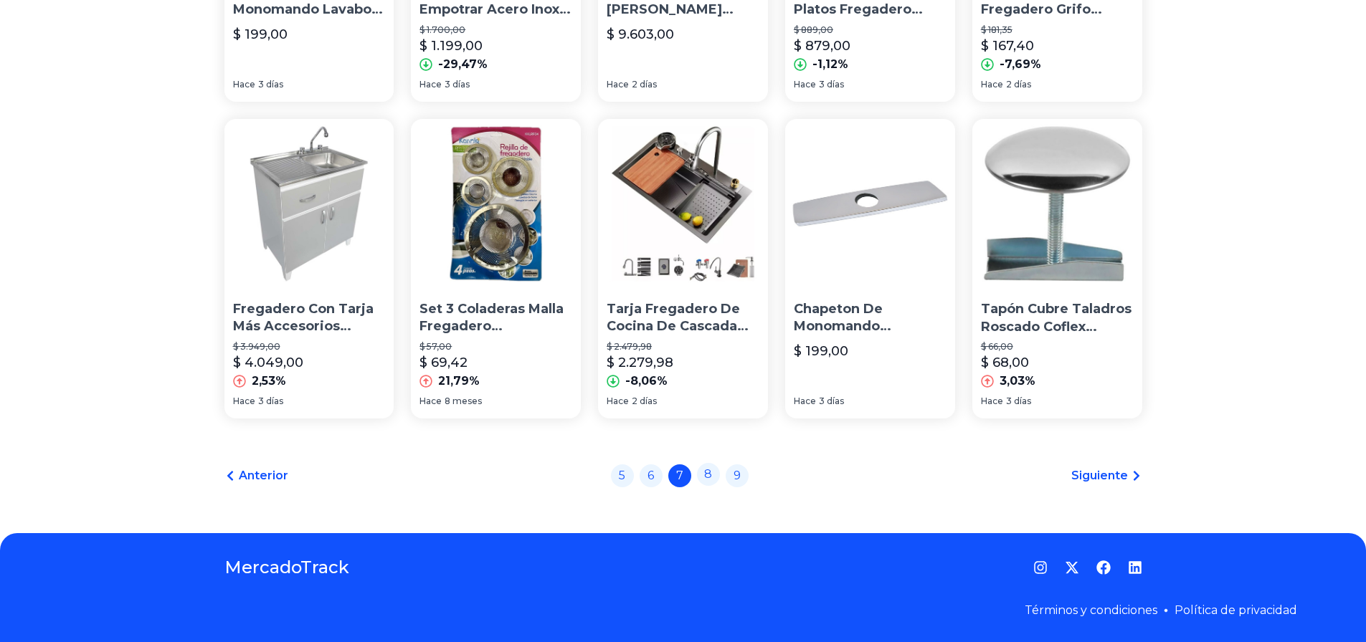
click at [713, 479] on link "8" at bounding box center [708, 474] width 23 height 23
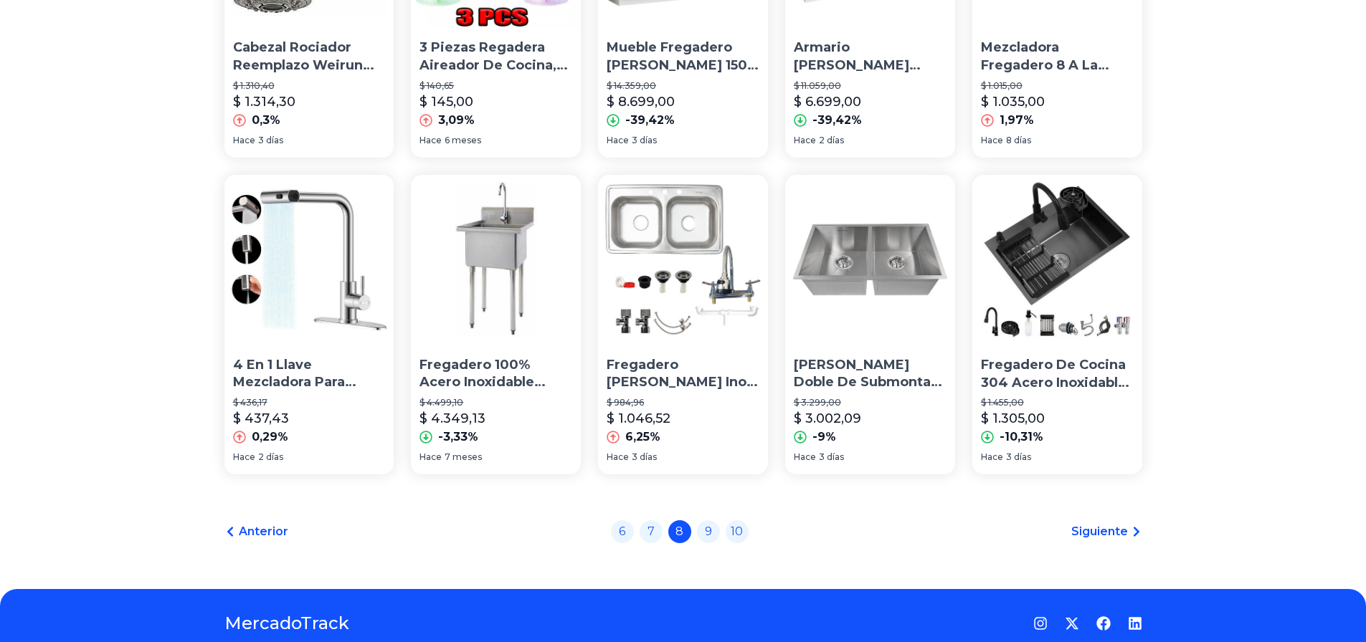
scroll to position [932, 0]
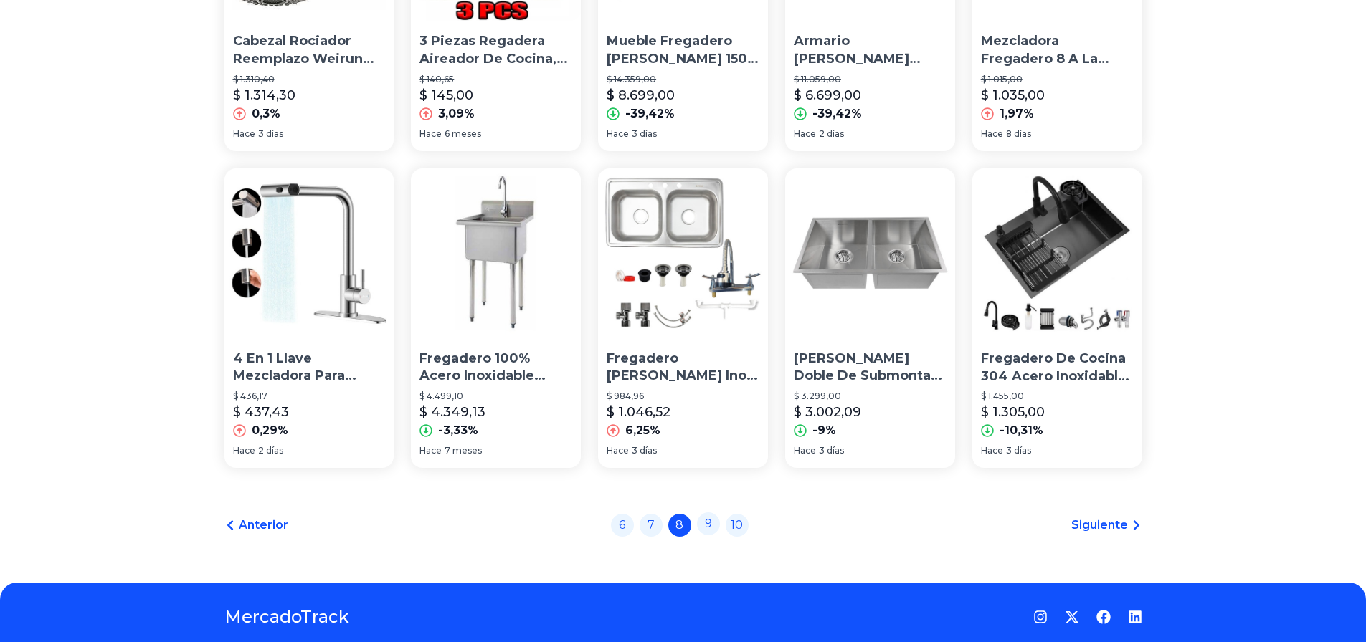
click at [715, 532] on link "9" at bounding box center [708, 524] width 23 height 23
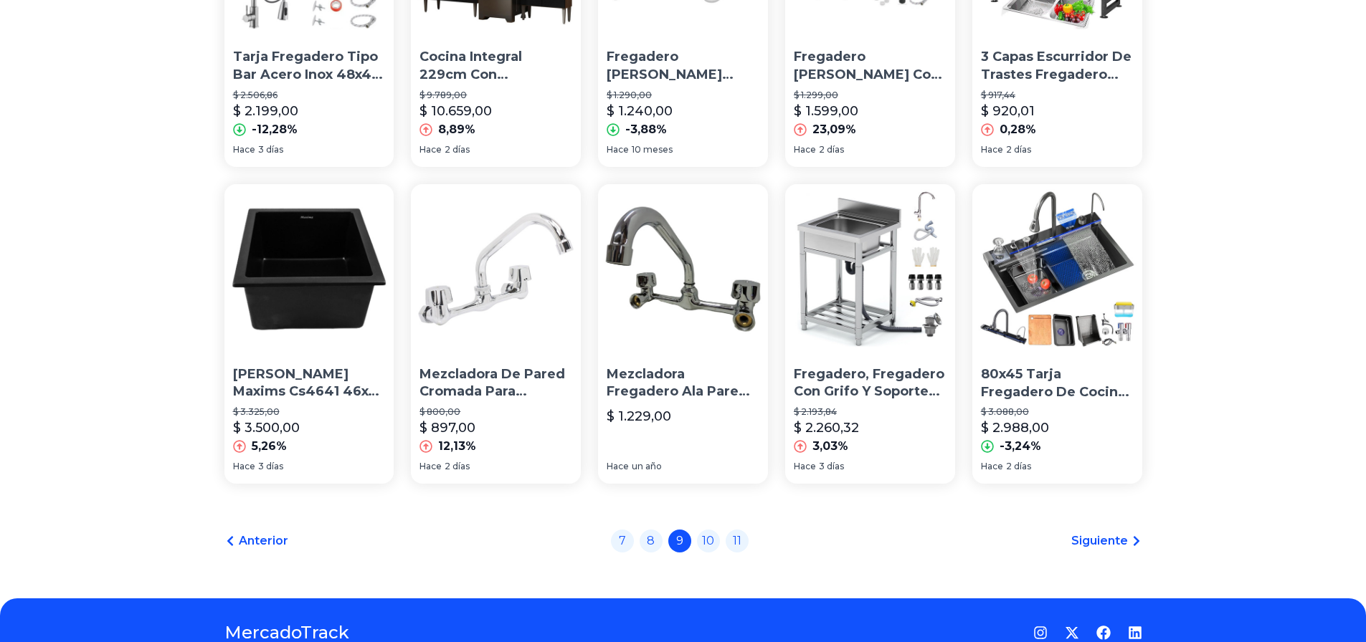
scroll to position [932, 0]
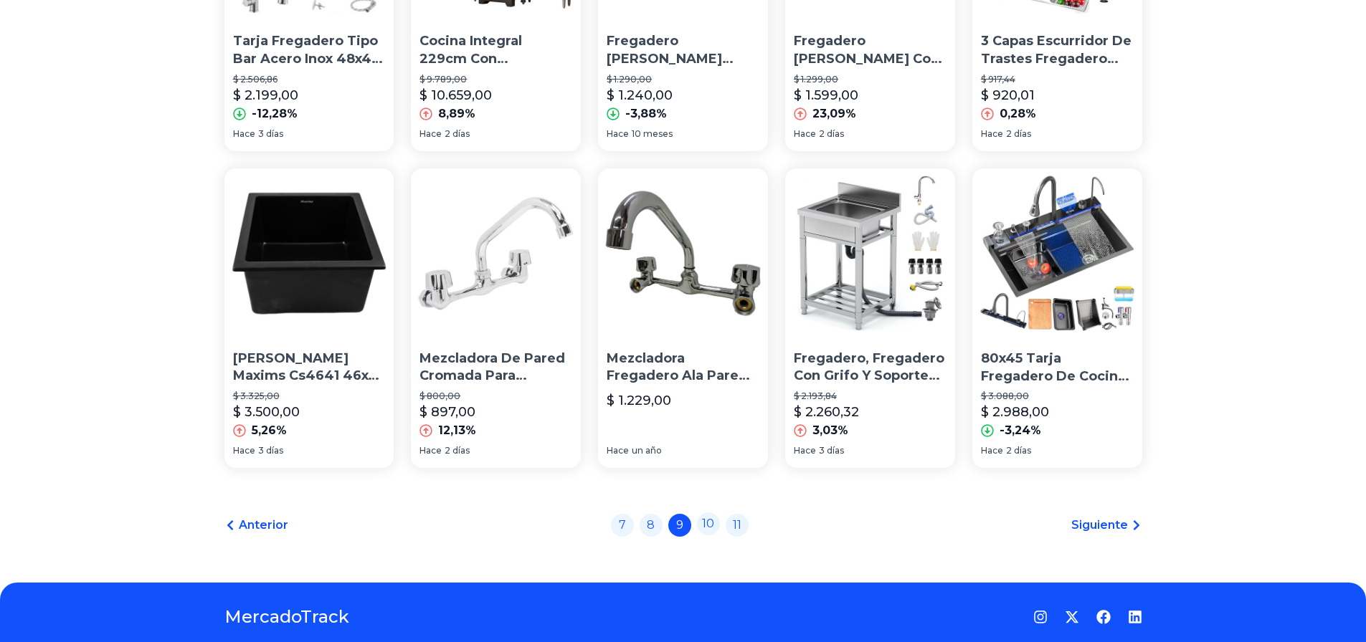
click at [715, 531] on link "10" at bounding box center [708, 524] width 23 height 23
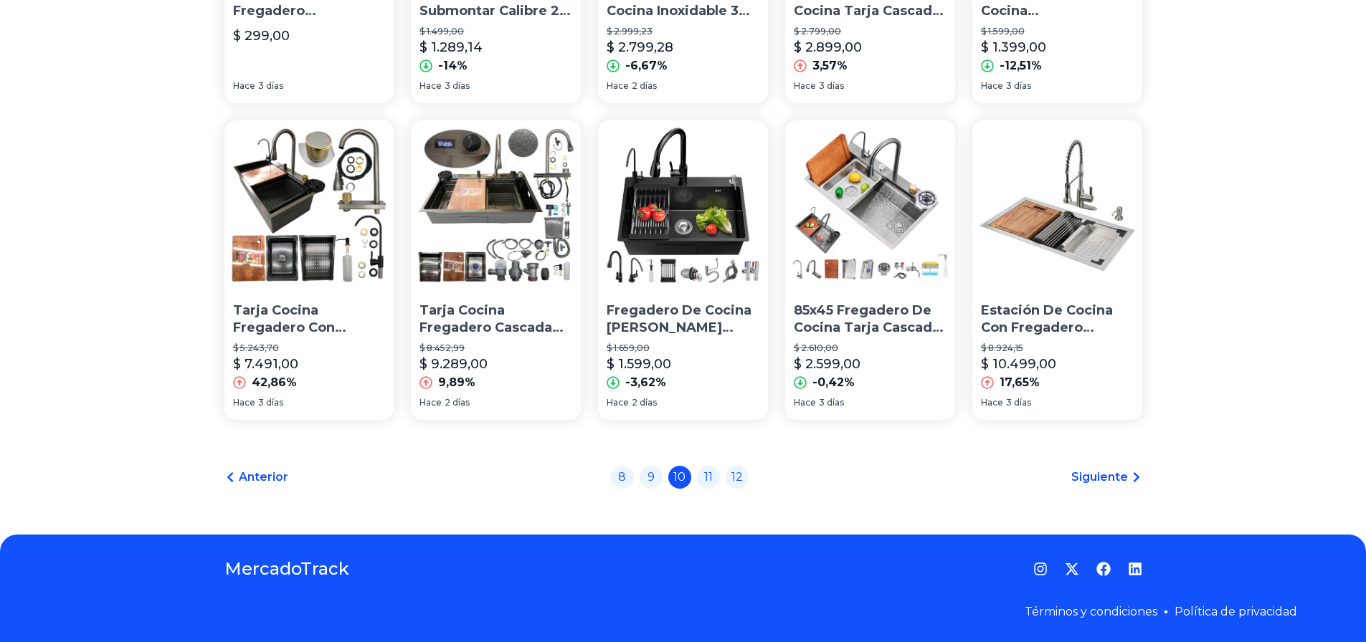
scroll to position [981, 0]
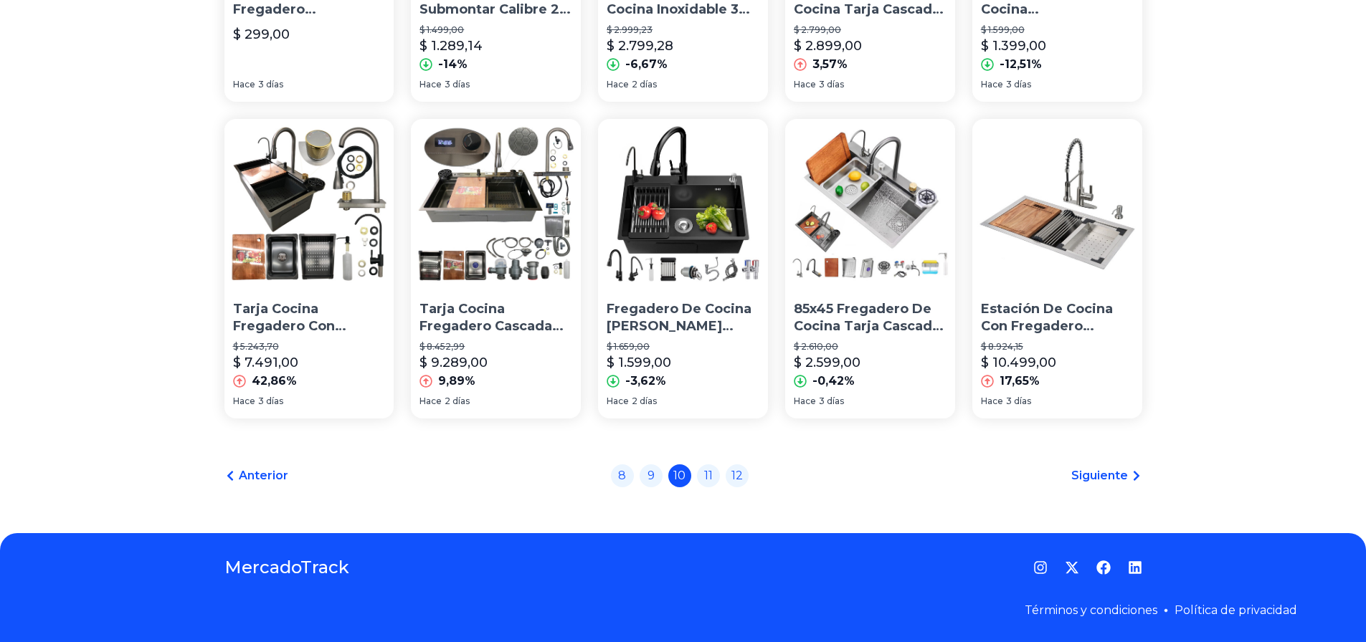
click at [1111, 478] on span "Siguiente" at bounding box center [1099, 475] width 57 height 17
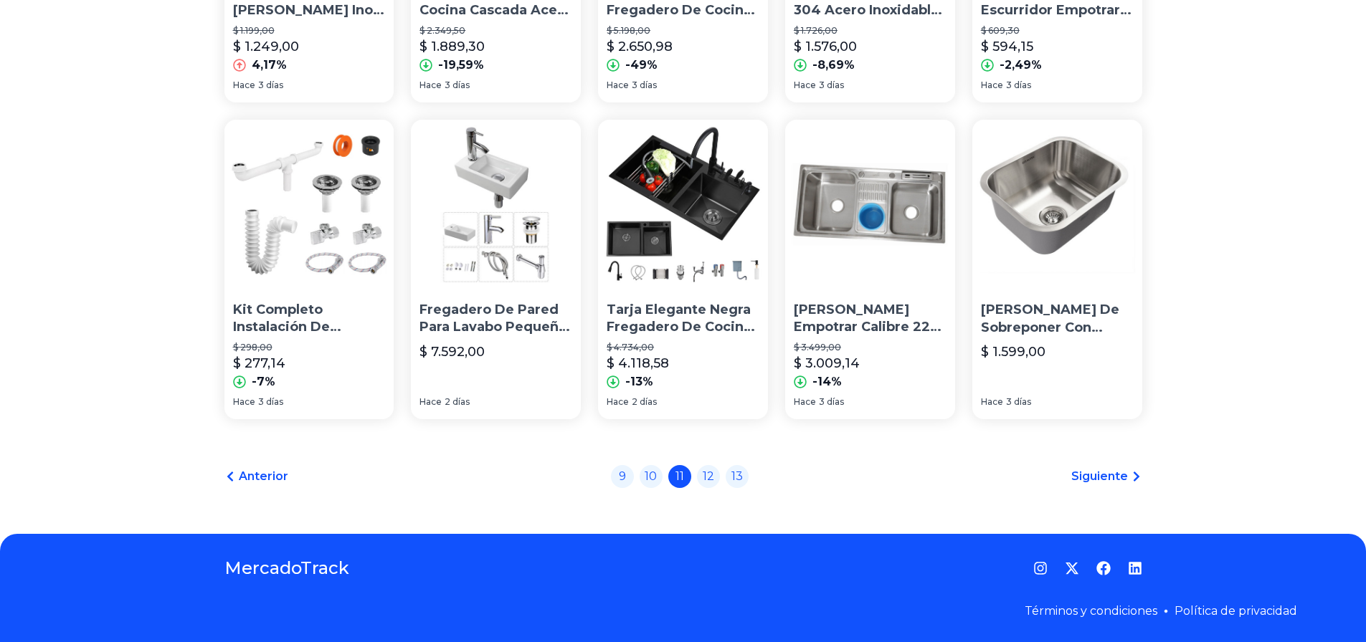
scroll to position [981, 0]
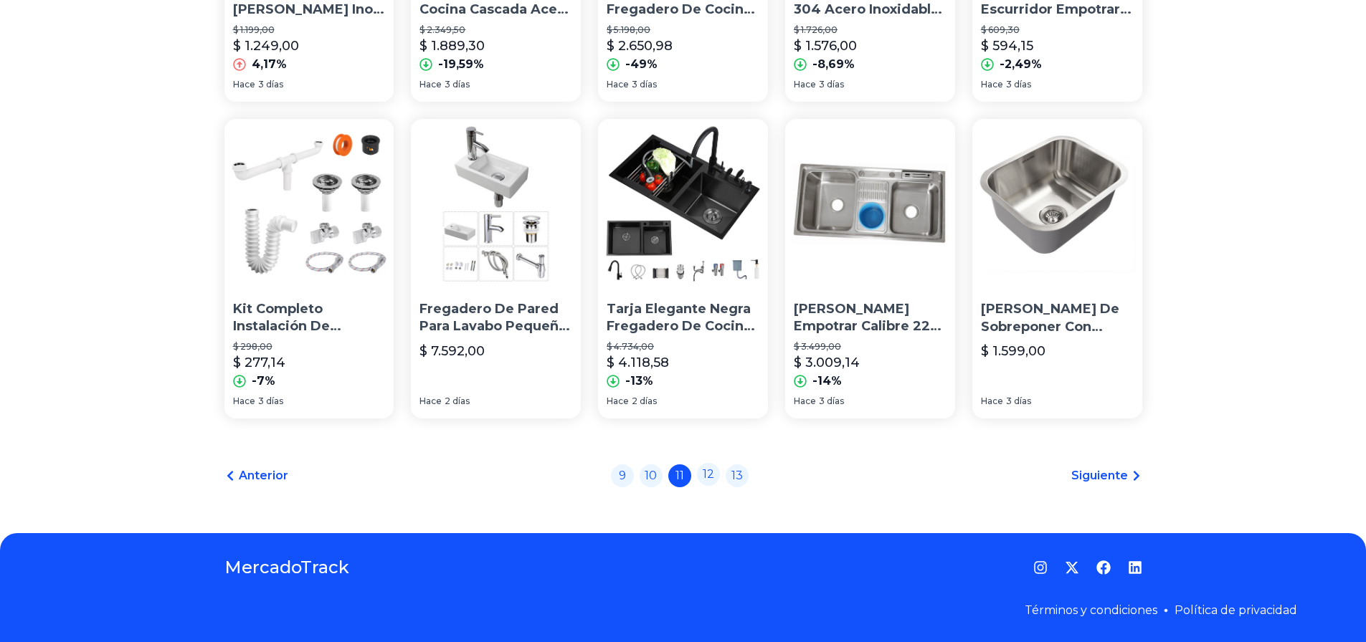
click at [713, 477] on link "12" at bounding box center [708, 474] width 23 height 23
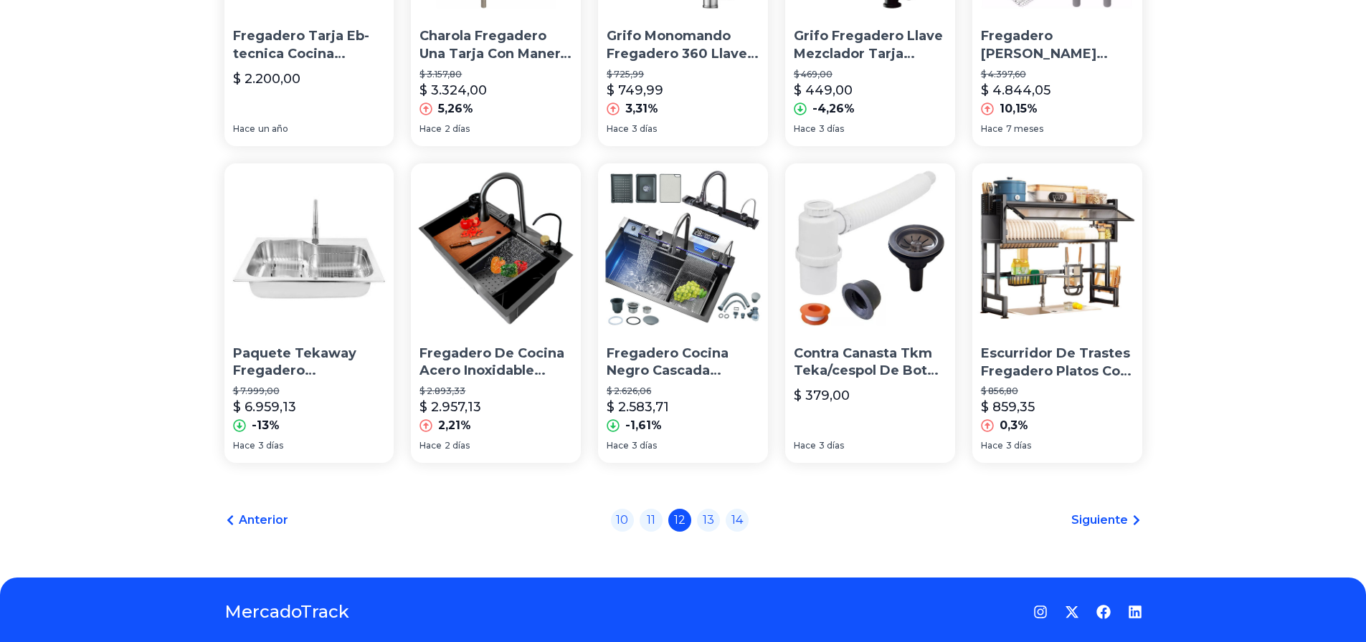
scroll to position [981, 0]
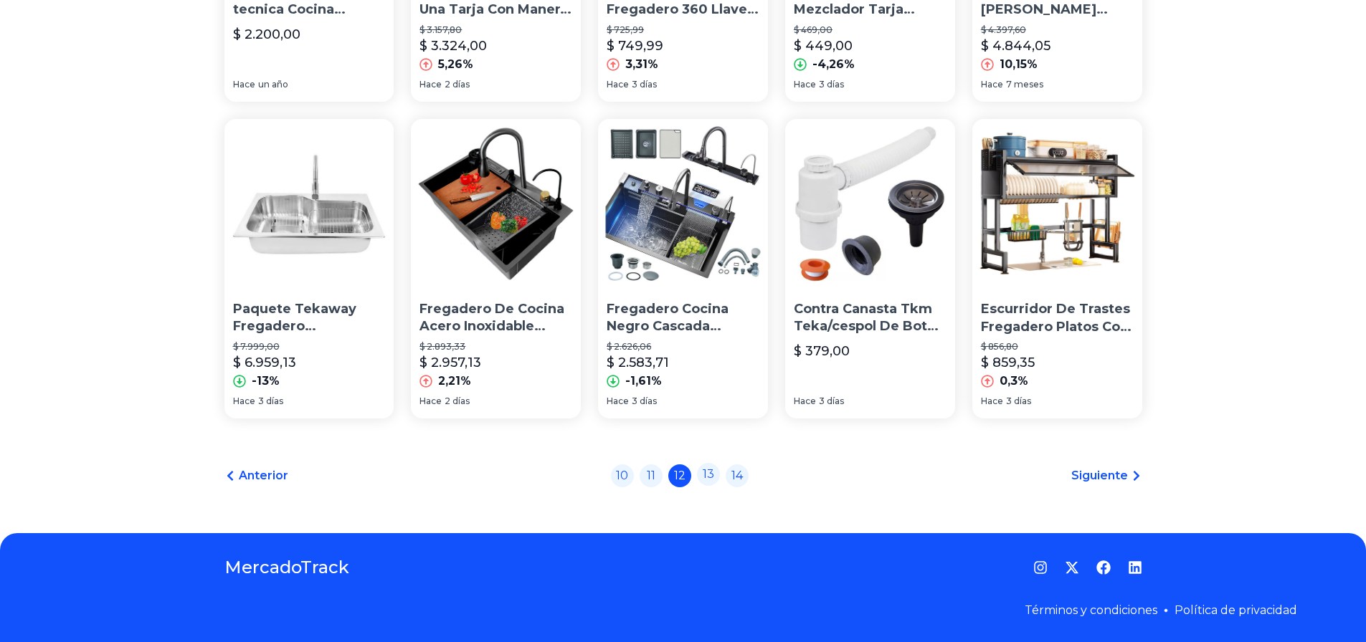
click at [718, 473] on link "13" at bounding box center [708, 474] width 23 height 23
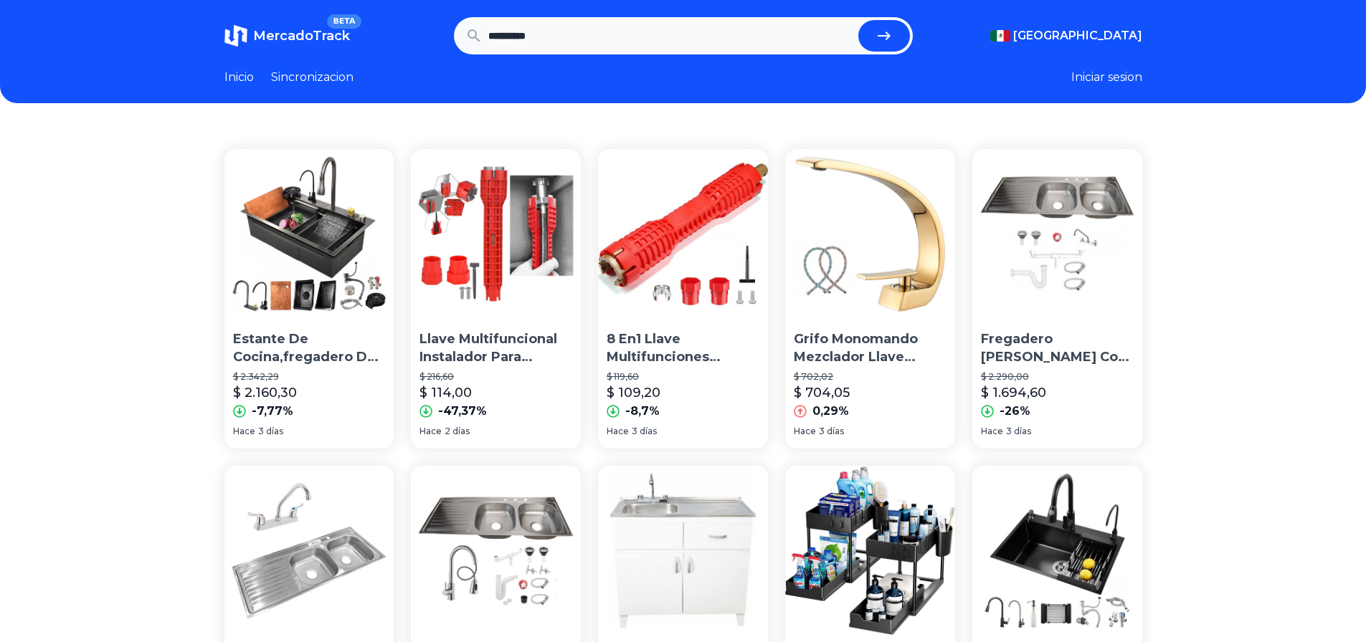
scroll to position [981, 0]
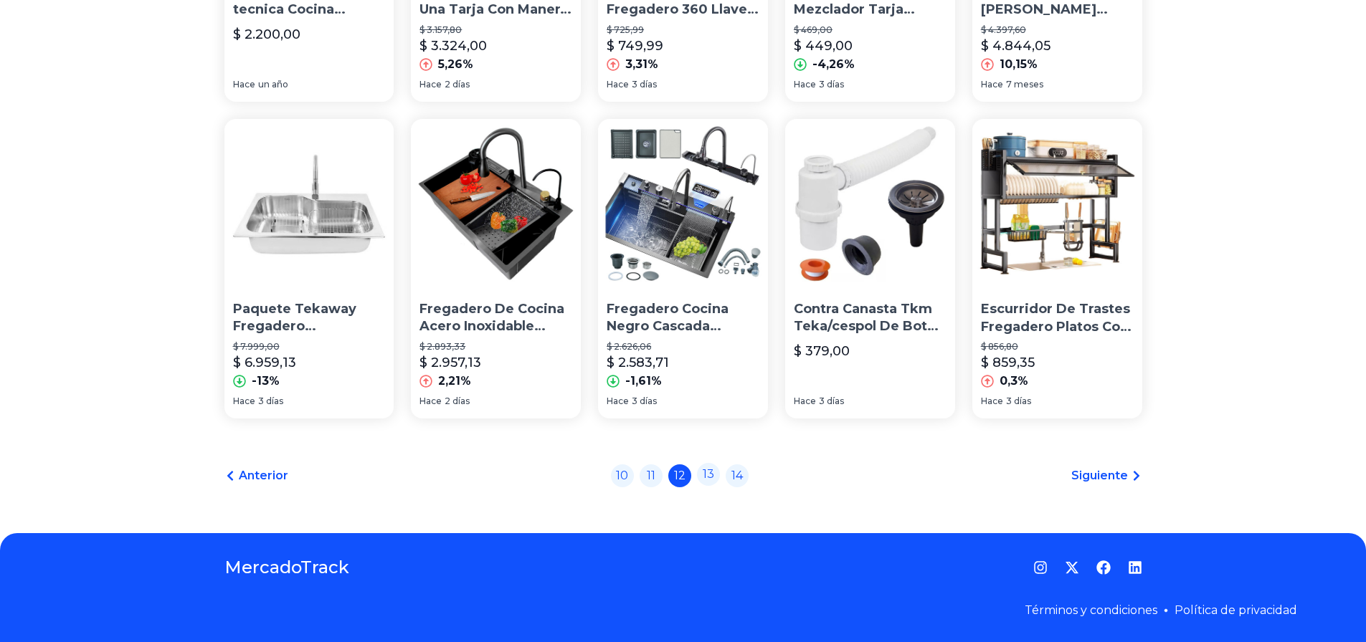
click at [713, 473] on link "13" at bounding box center [708, 474] width 23 height 23
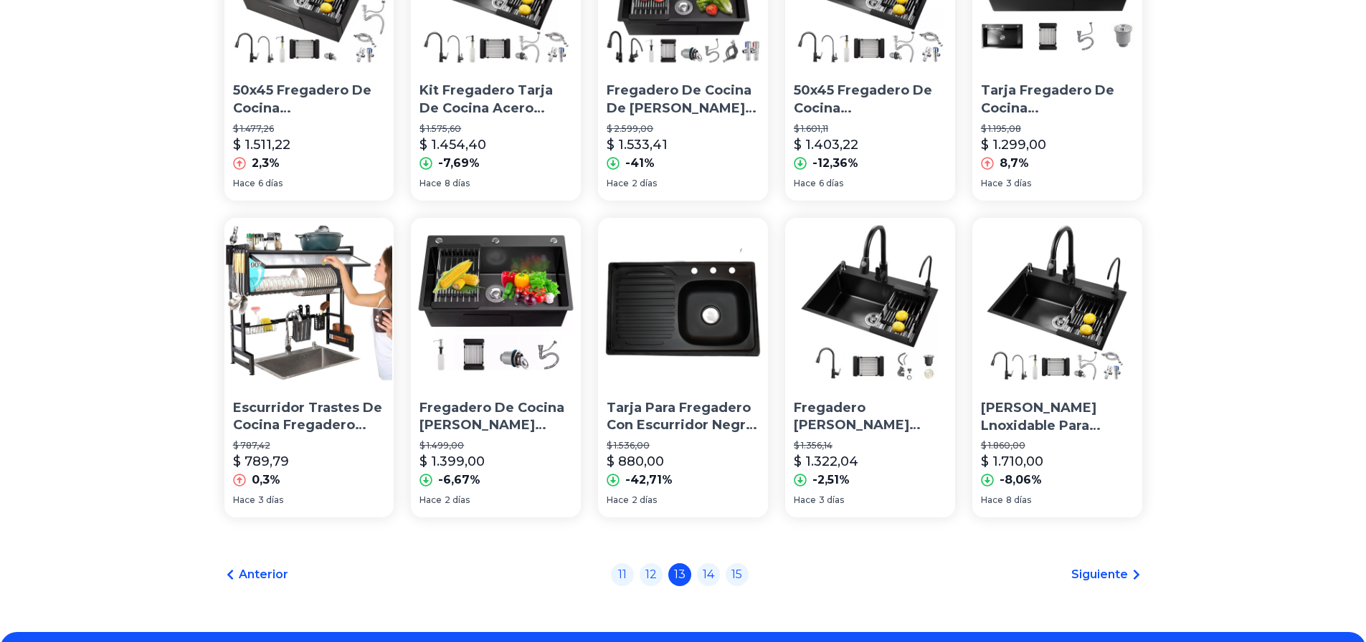
scroll to position [981, 0]
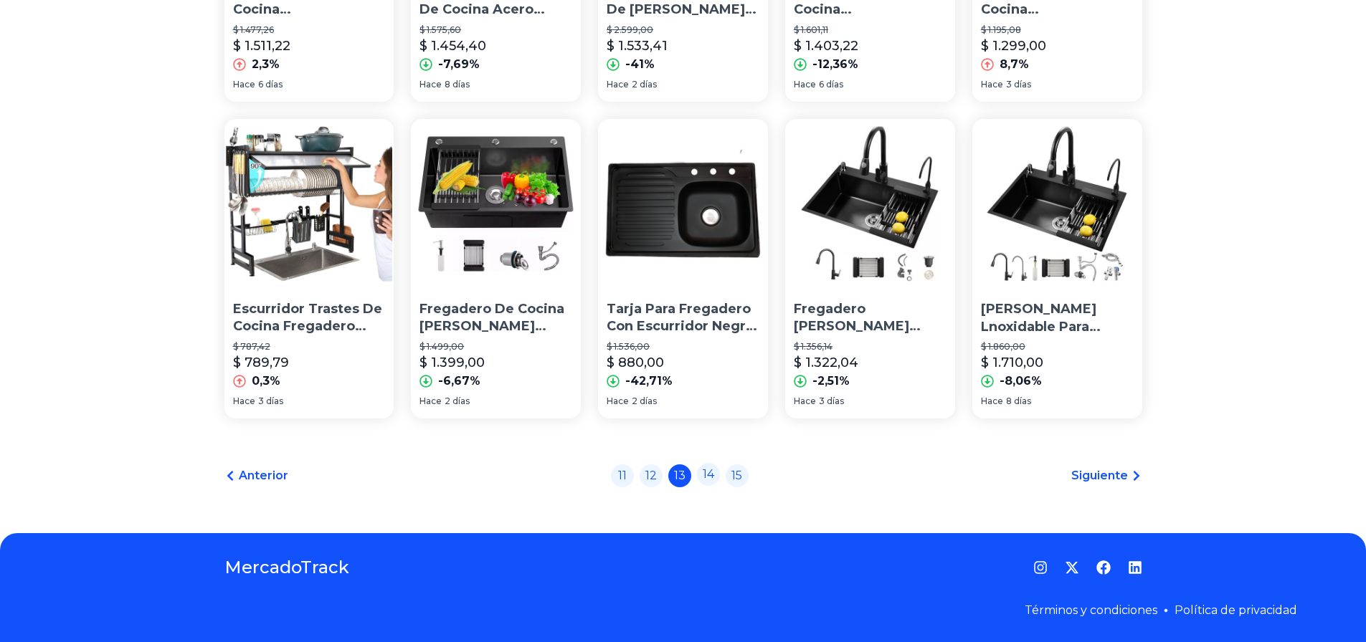
click at [708, 483] on link "14" at bounding box center [708, 474] width 23 height 23
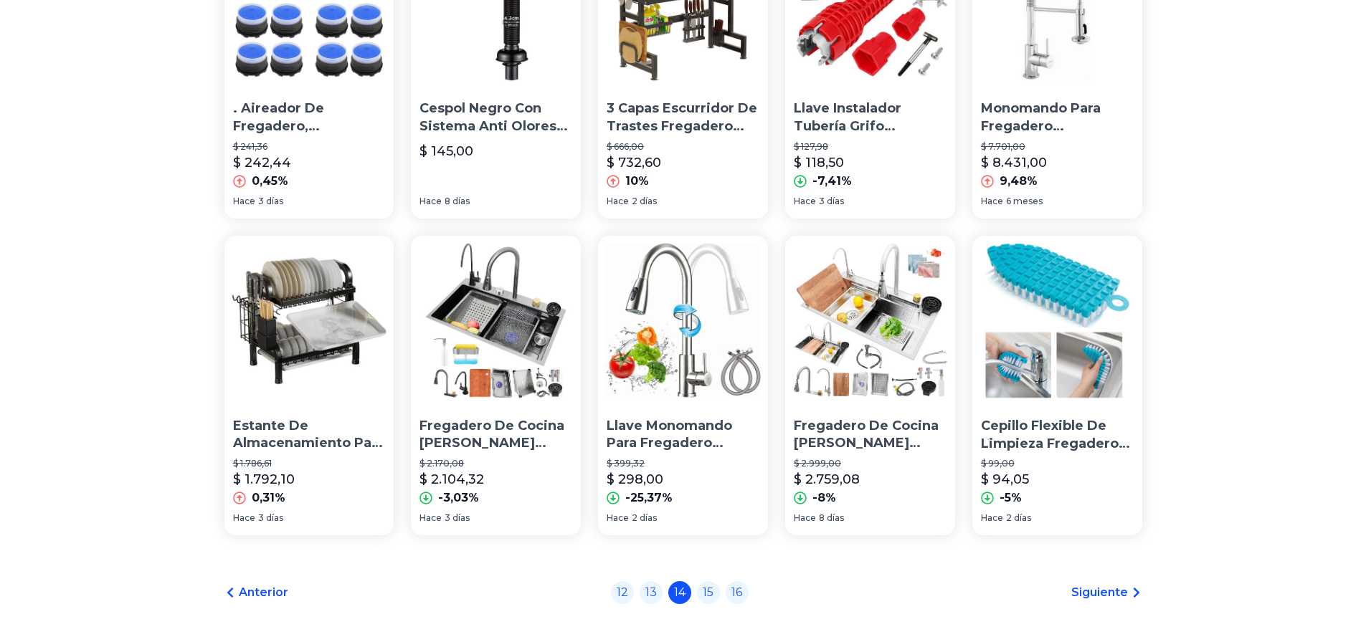
scroll to position [981, 0]
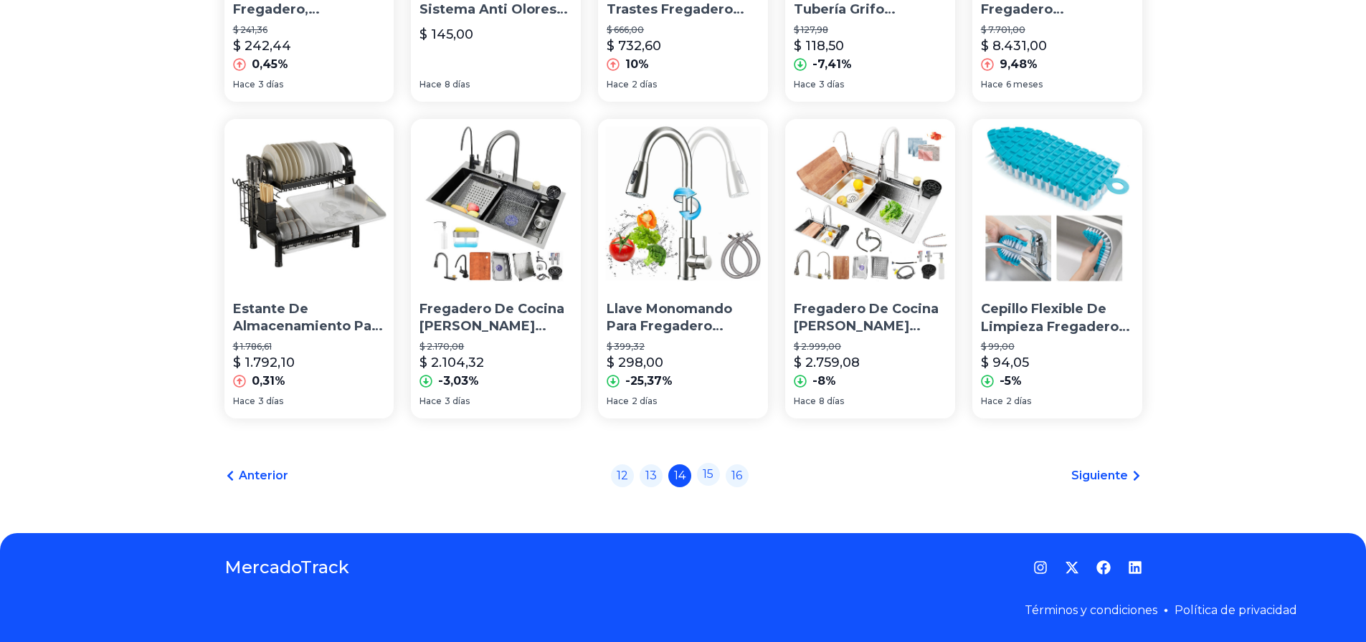
click at [714, 476] on link "15" at bounding box center [708, 474] width 23 height 23
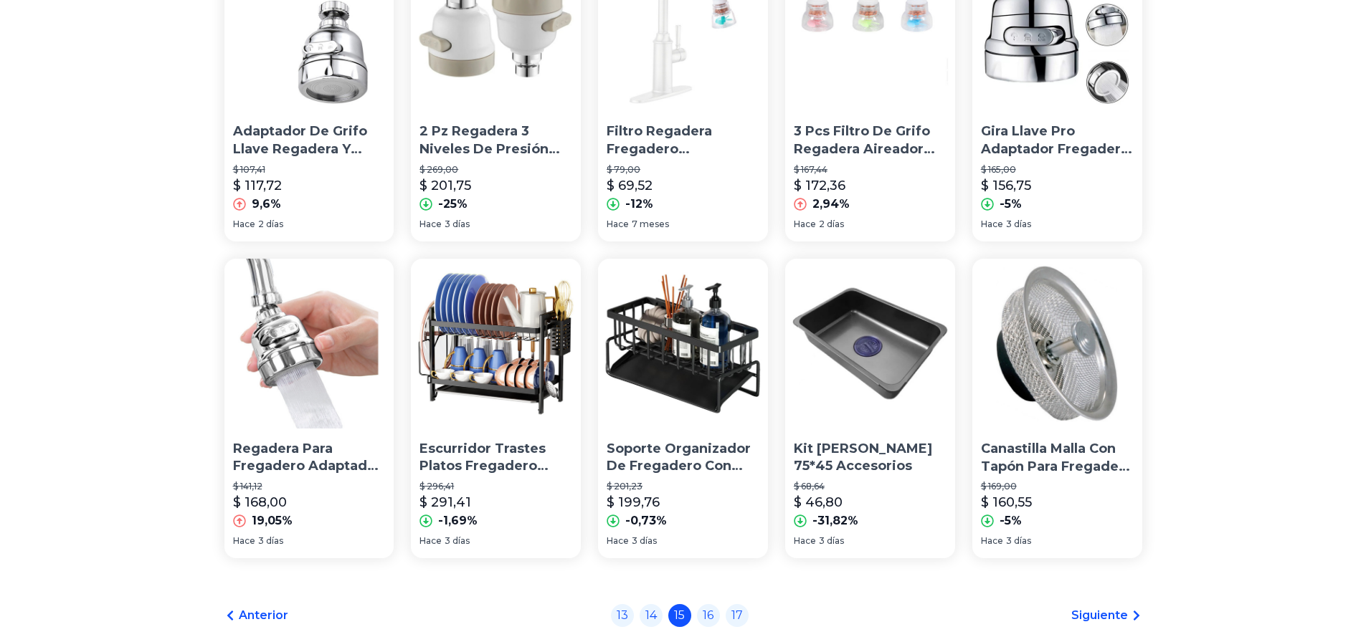
scroll to position [981, 0]
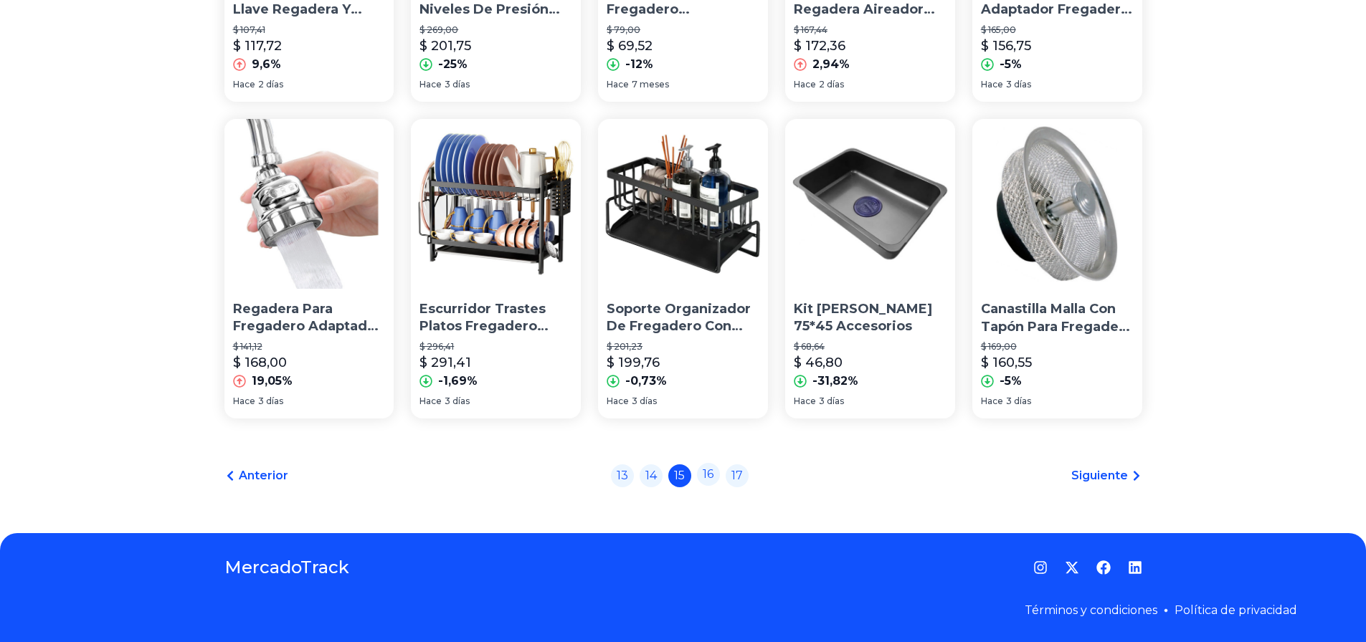
click at [709, 477] on link "16" at bounding box center [708, 474] width 23 height 23
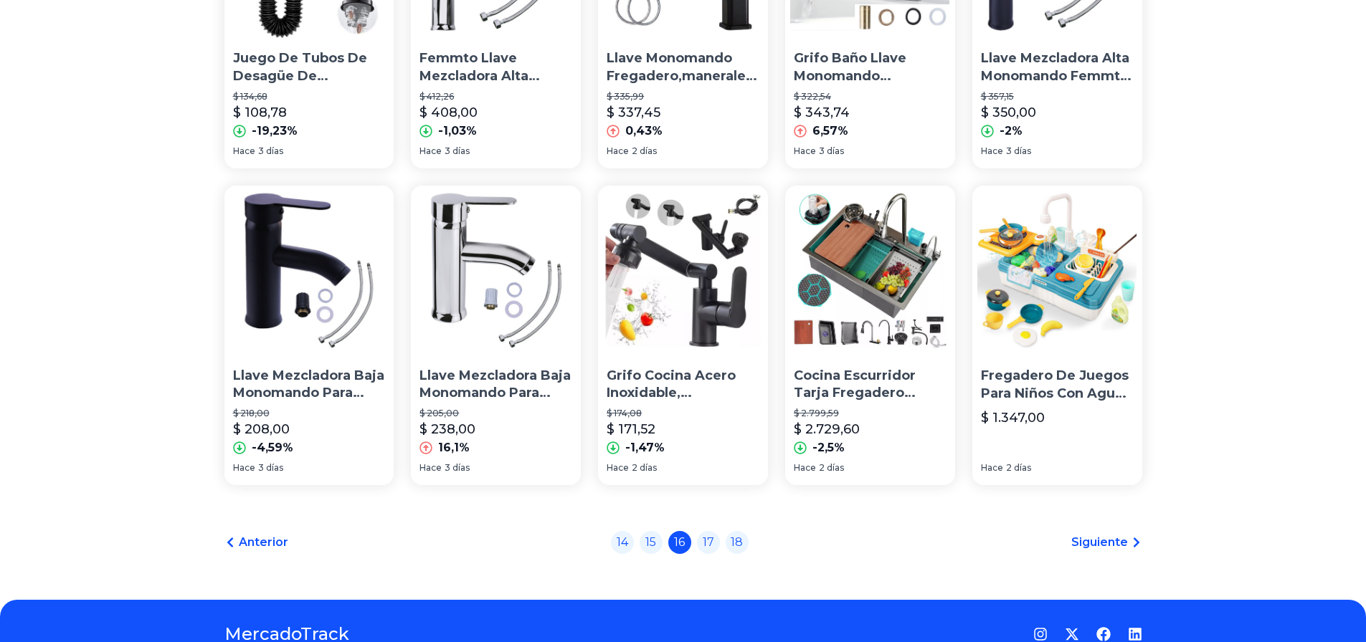
scroll to position [932, 0]
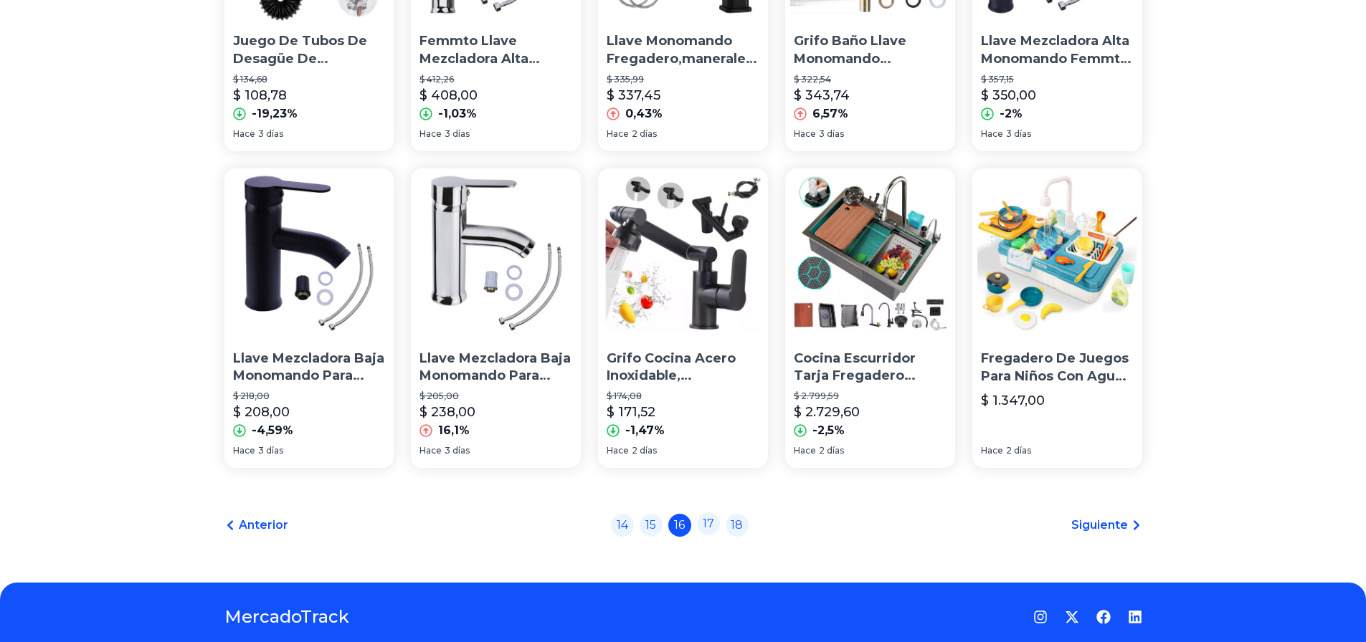
click at [717, 528] on link "17" at bounding box center [708, 524] width 23 height 23
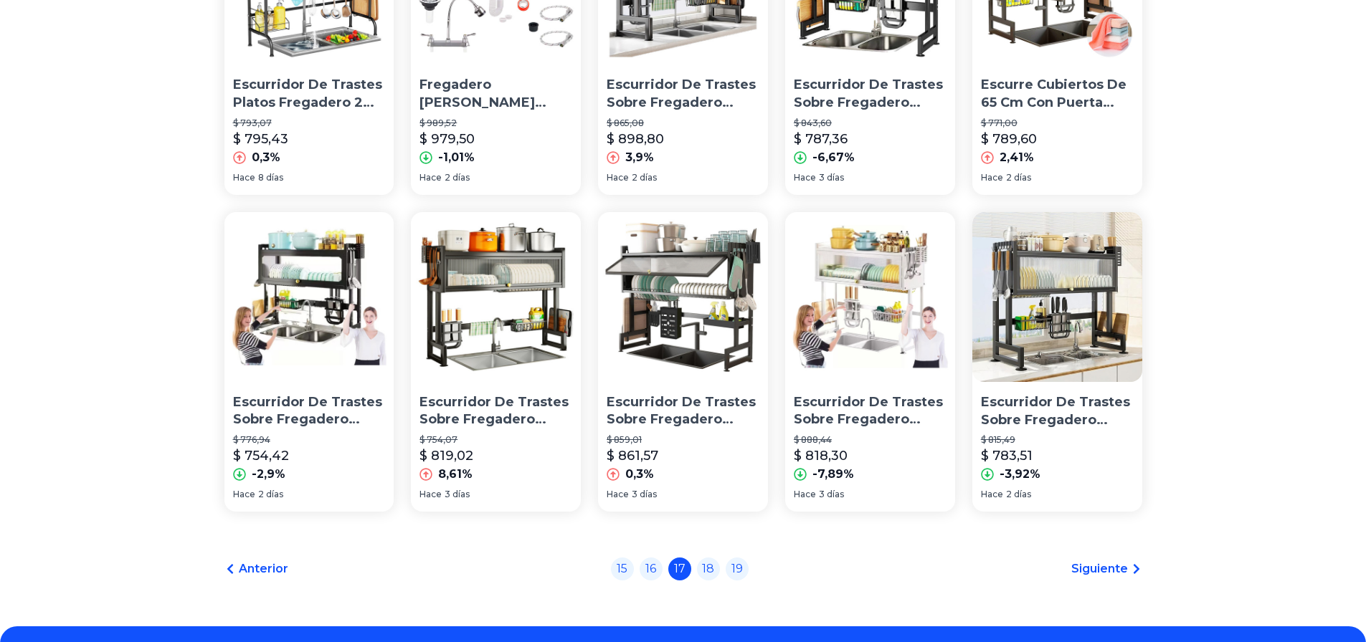
scroll to position [981, 0]
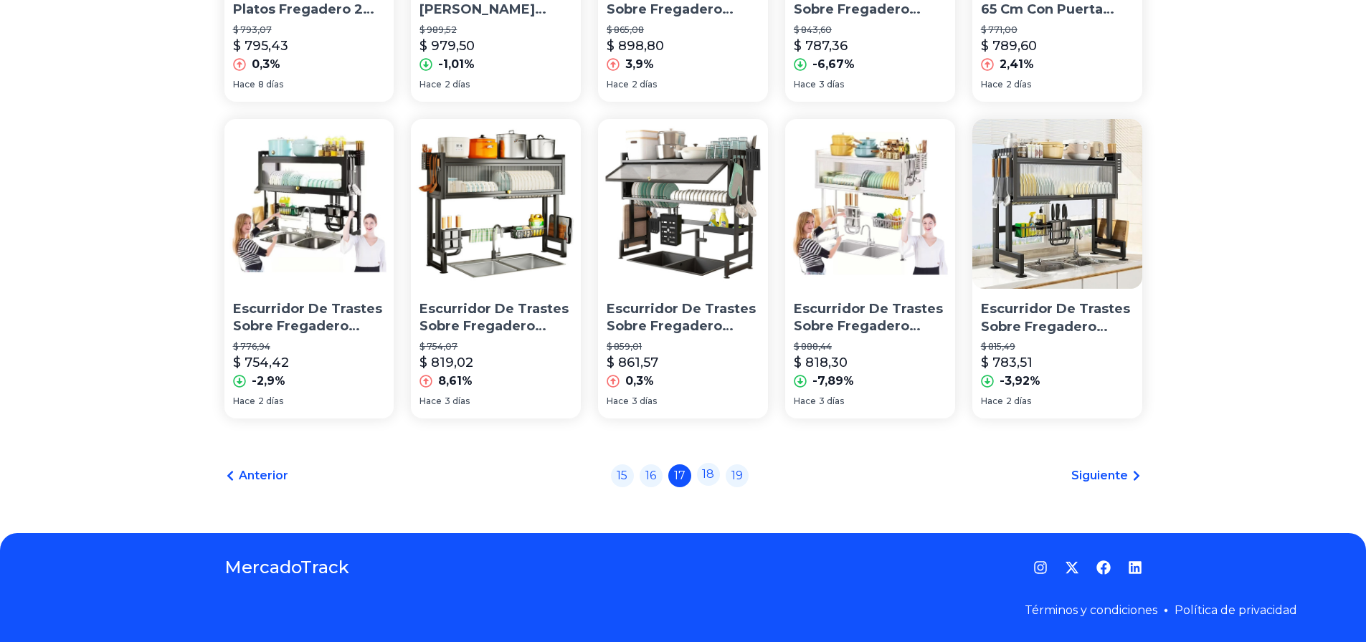
click at [713, 476] on link "18" at bounding box center [708, 474] width 23 height 23
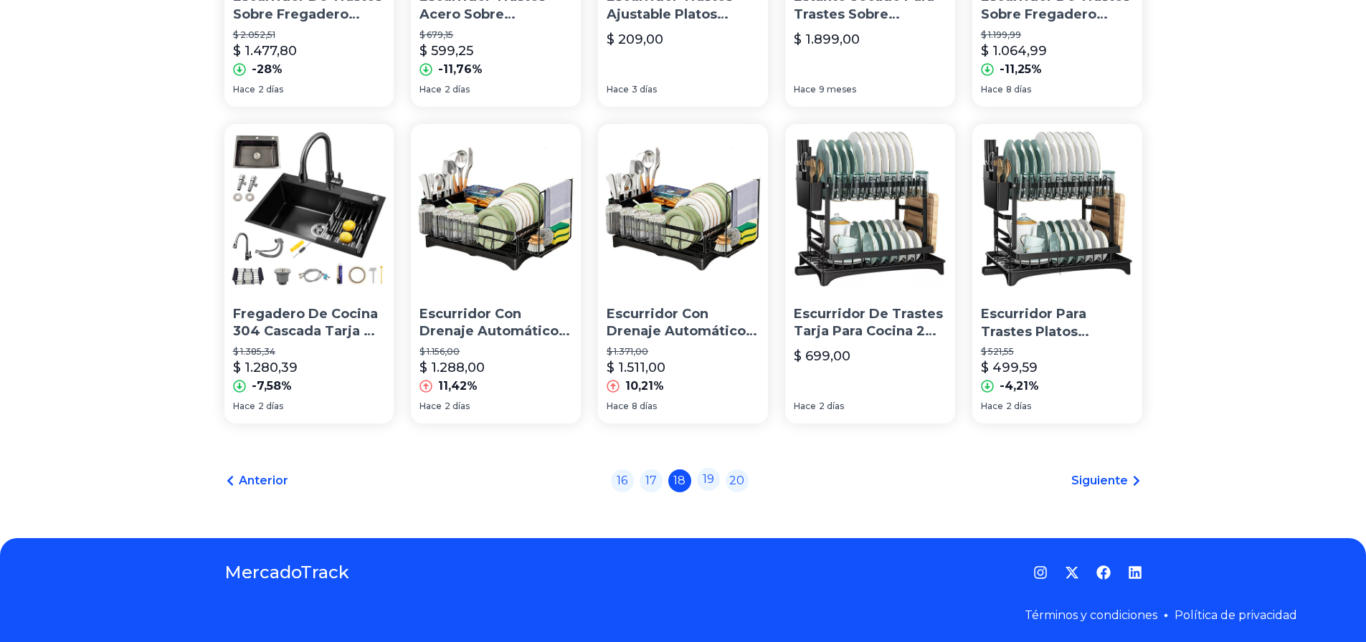
scroll to position [981, 0]
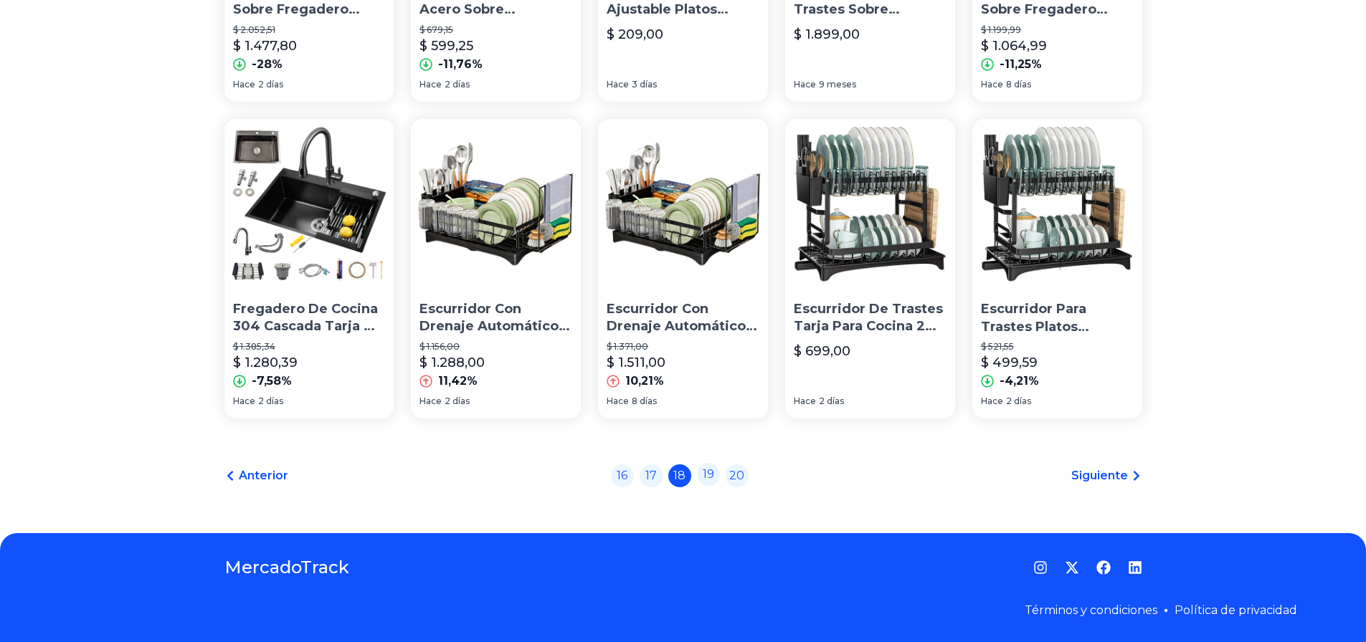
click at [712, 476] on link "19" at bounding box center [708, 474] width 23 height 23
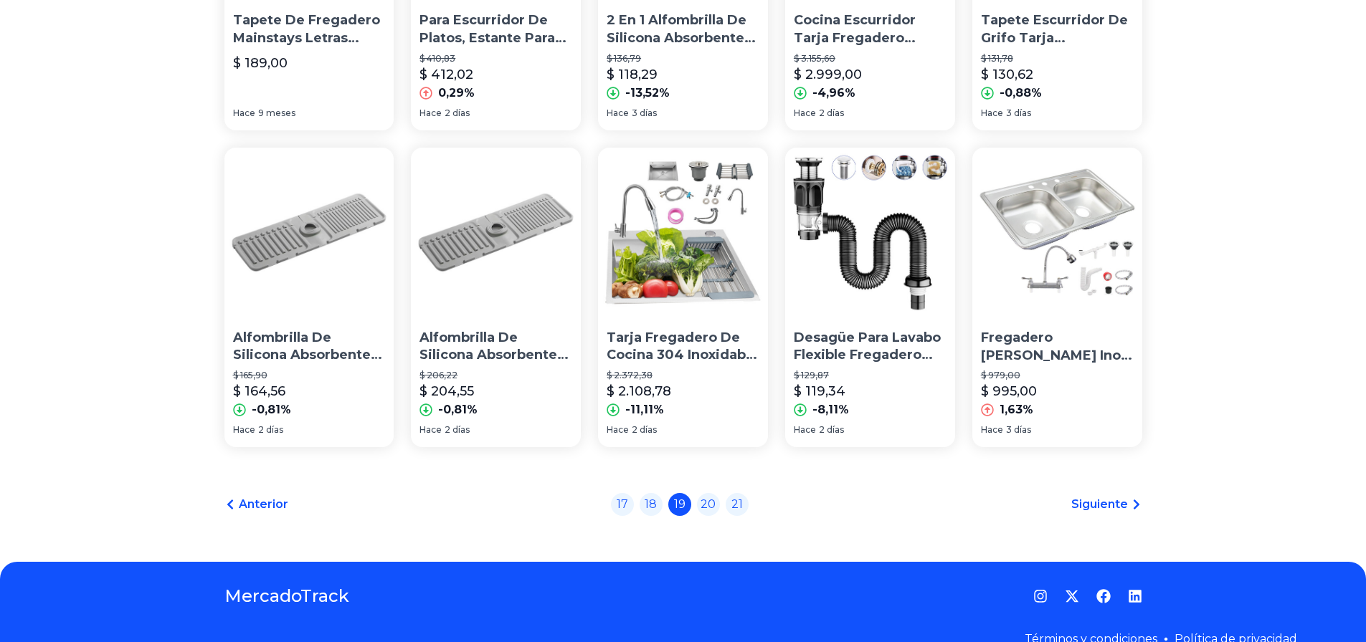
scroll to position [981, 0]
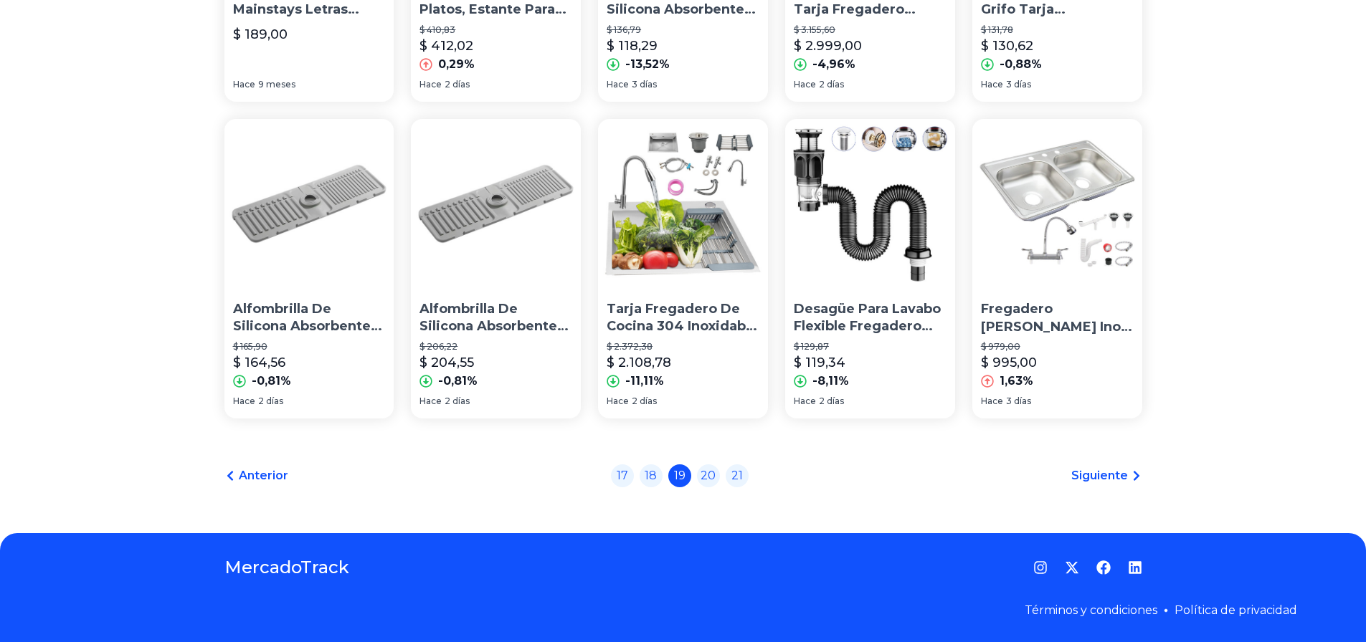
click at [710, 476] on link "20" at bounding box center [708, 476] width 23 height 23
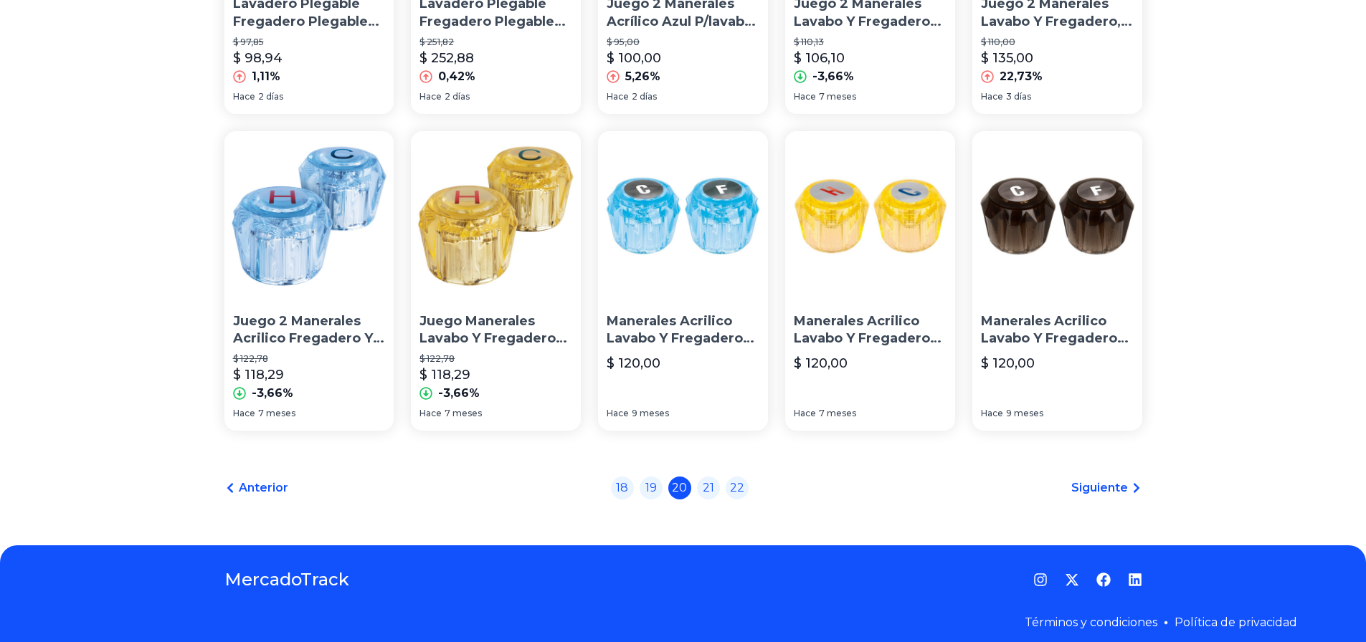
scroll to position [981, 0]
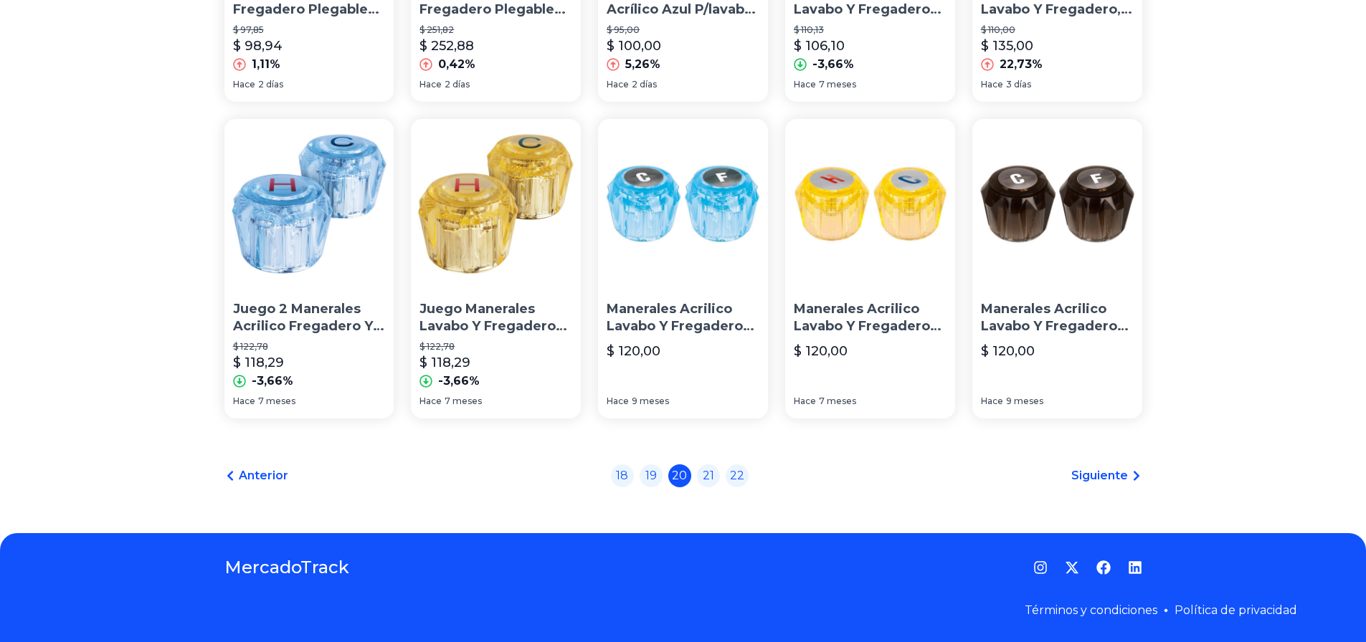
click at [710, 476] on link "21" at bounding box center [708, 476] width 23 height 23
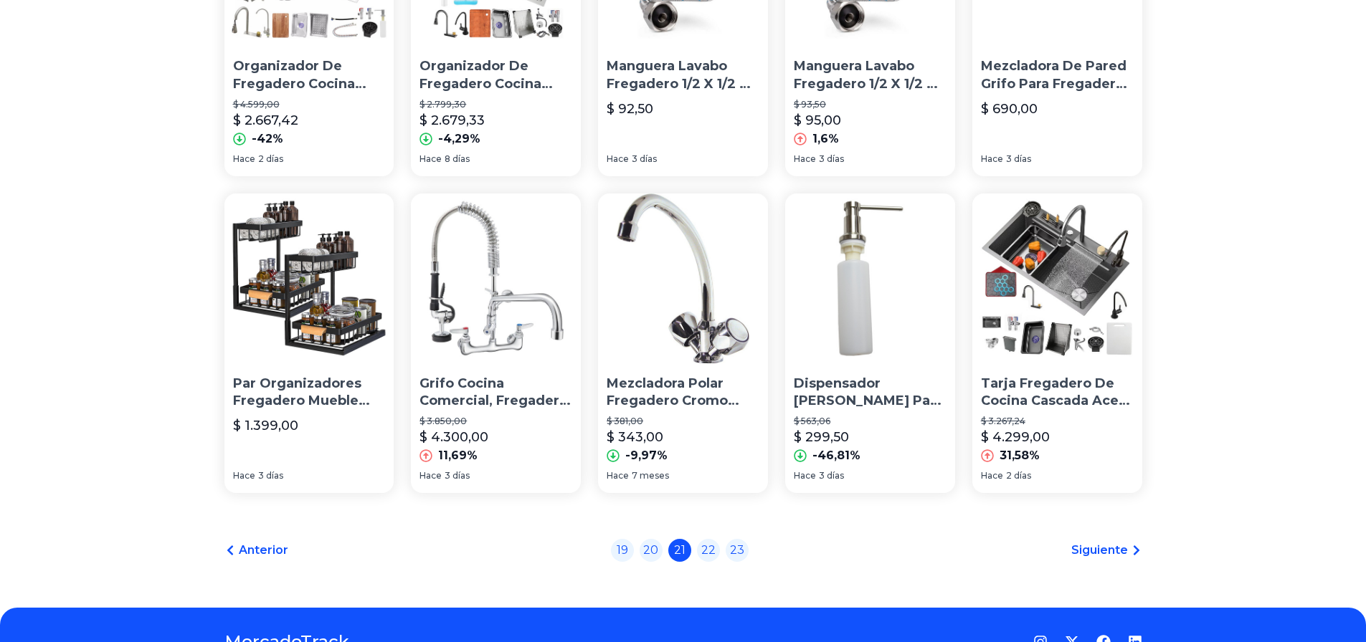
scroll to position [932, 0]
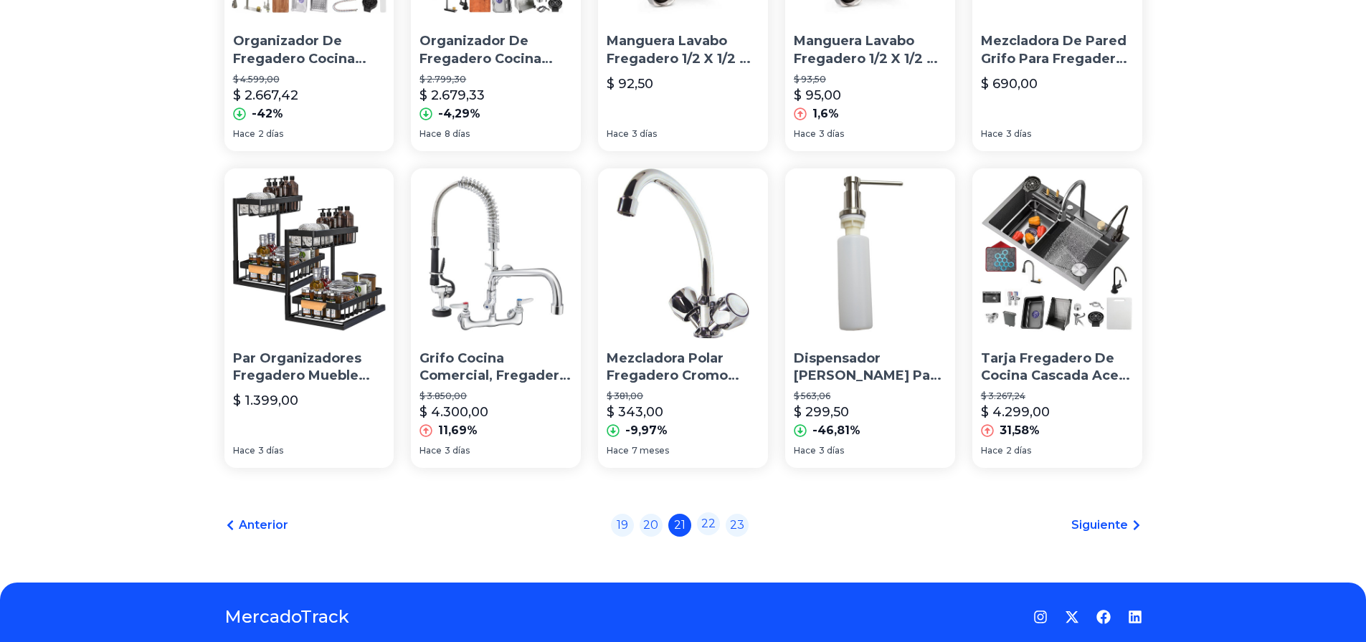
click at [715, 523] on link "22" at bounding box center [708, 524] width 23 height 23
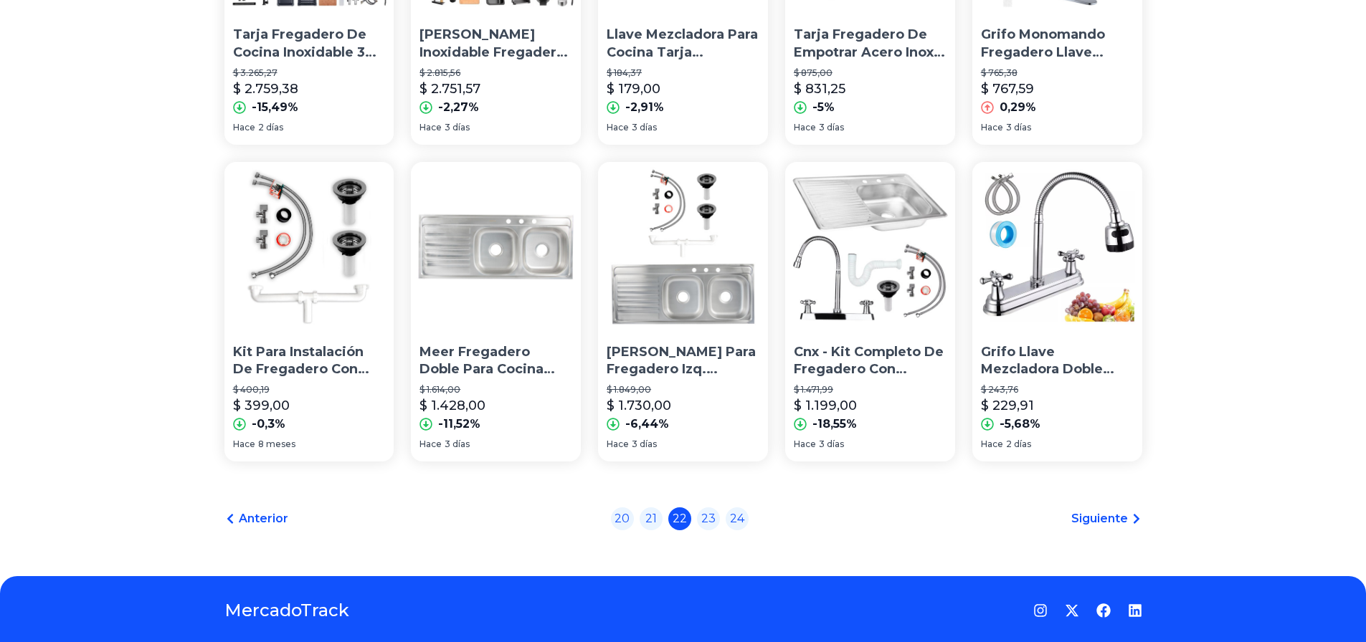
scroll to position [981, 0]
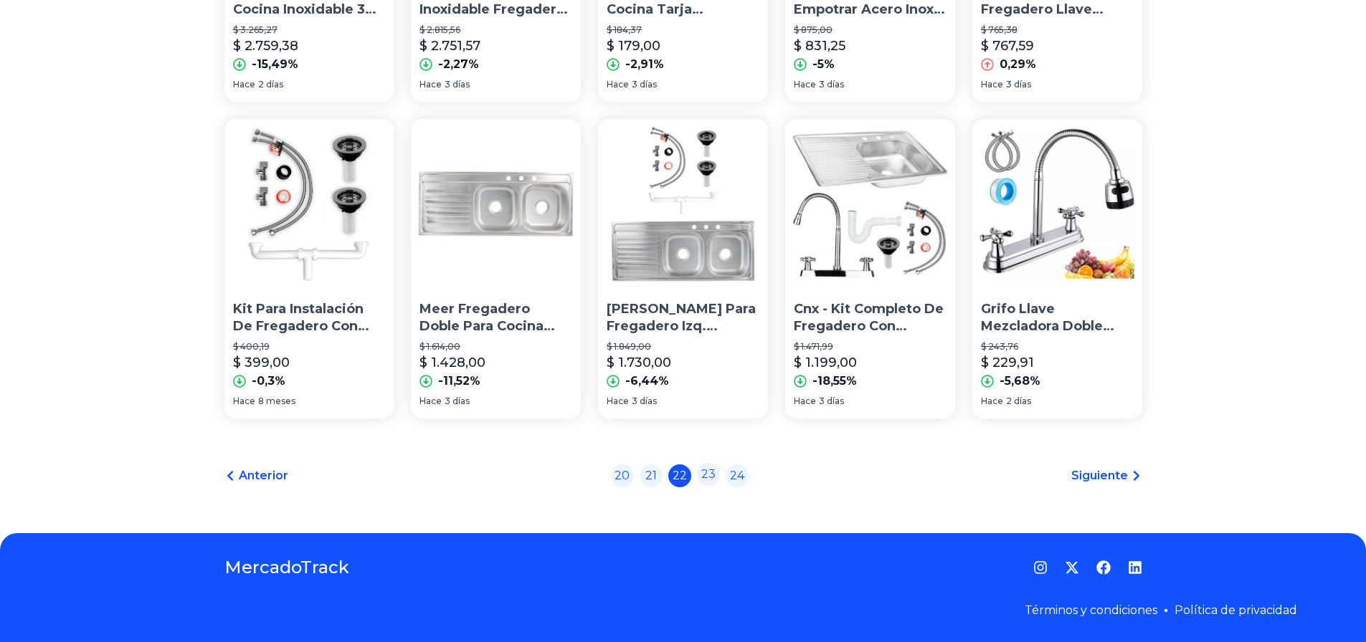
click at [711, 480] on link "23" at bounding box center [708, 474] width 23 height 23
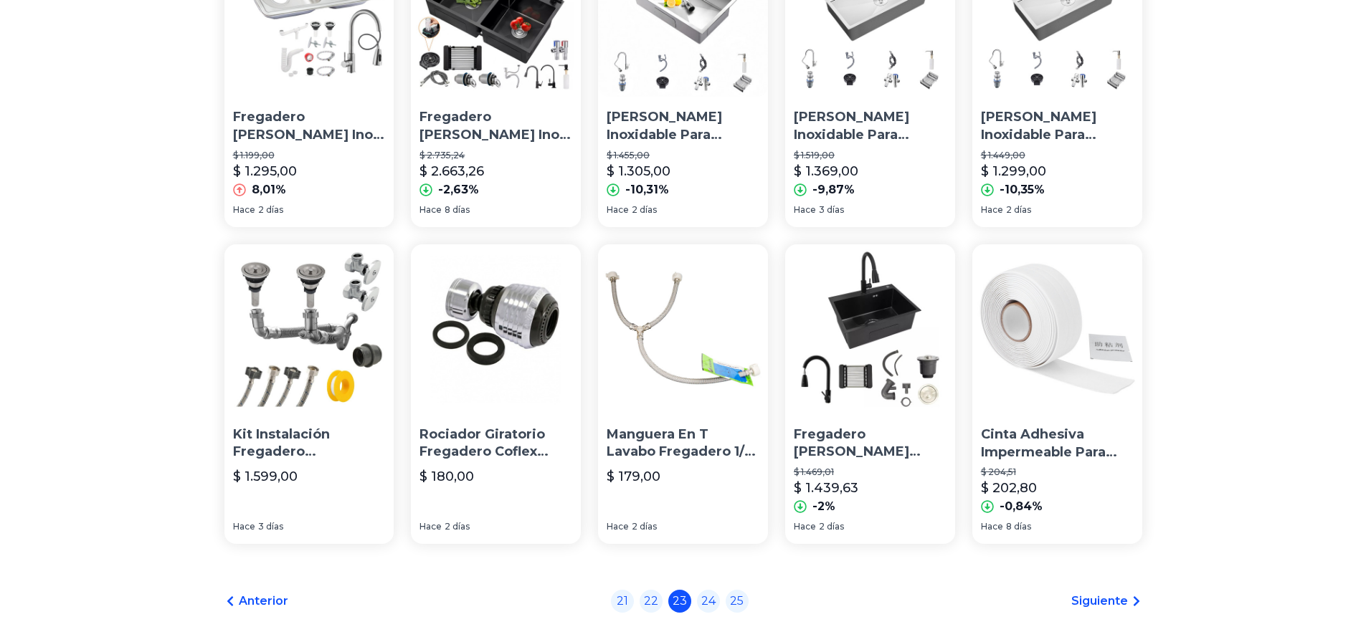
scroll to position [860, 0]
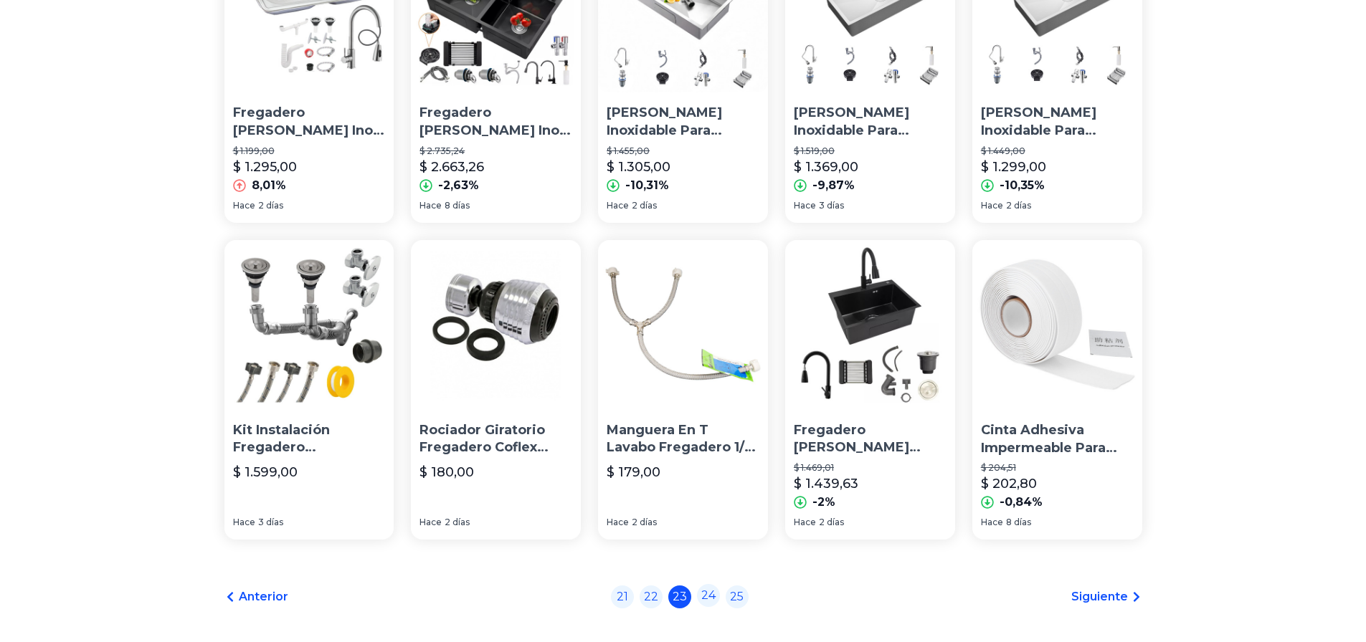
click at [717, 596] on link "24" at bounding box center [708, 595] width 23 height 23
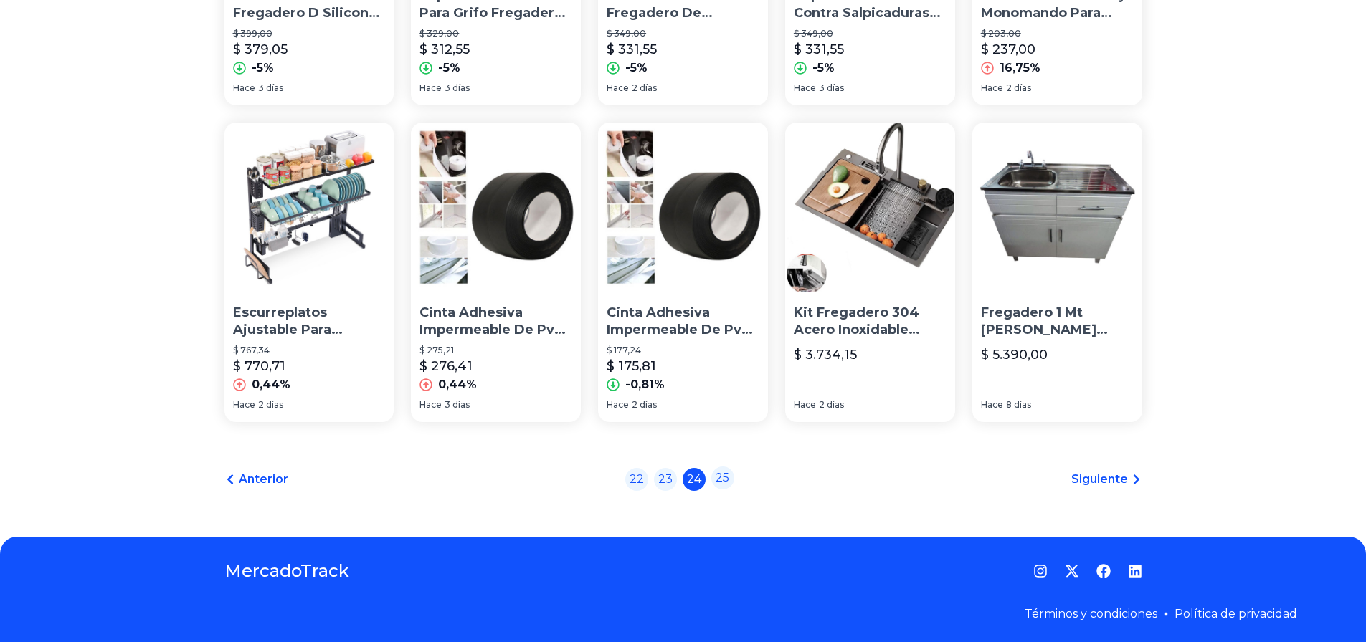
scroll to position [981, 0]
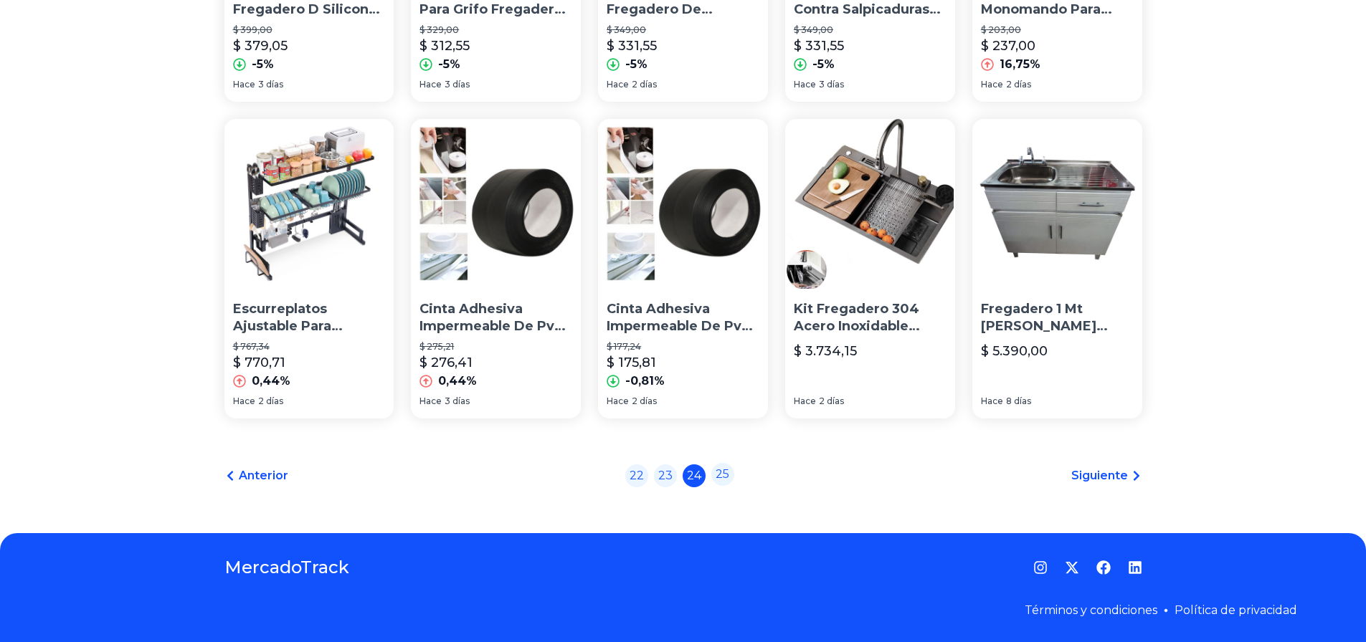
click at [723, 480] on link "25" at bounding box center [722, 474] width 23 height 23
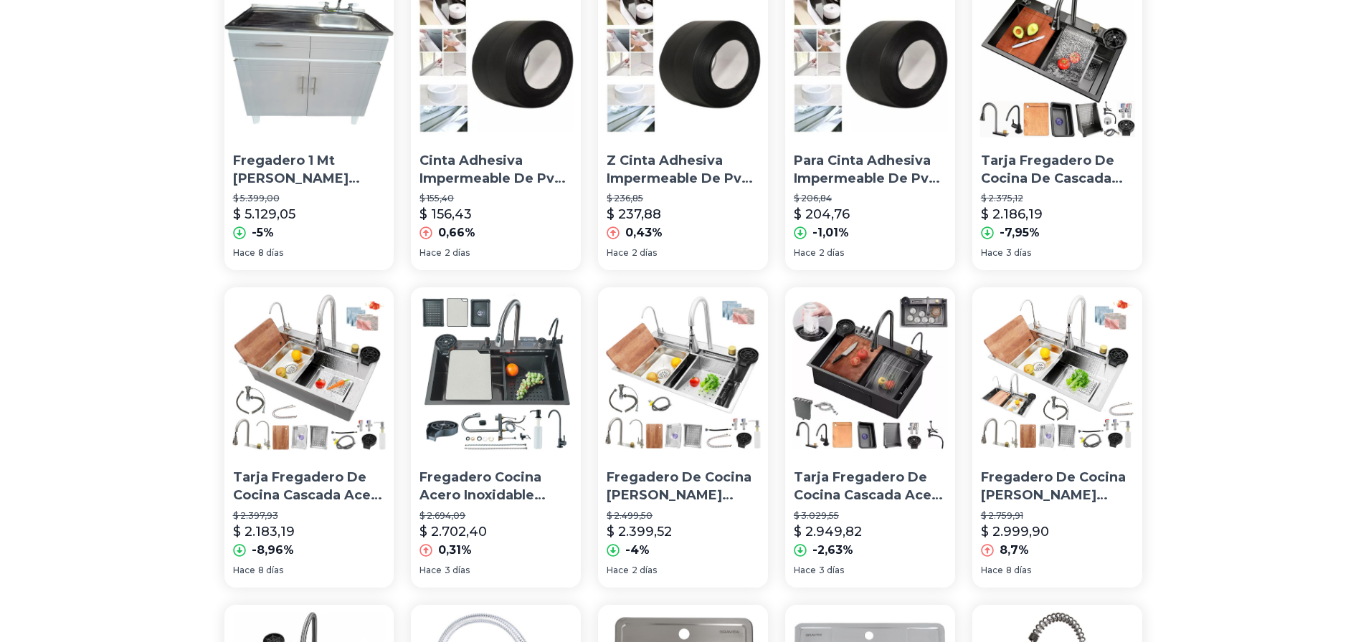
scroll to position [215, 0]
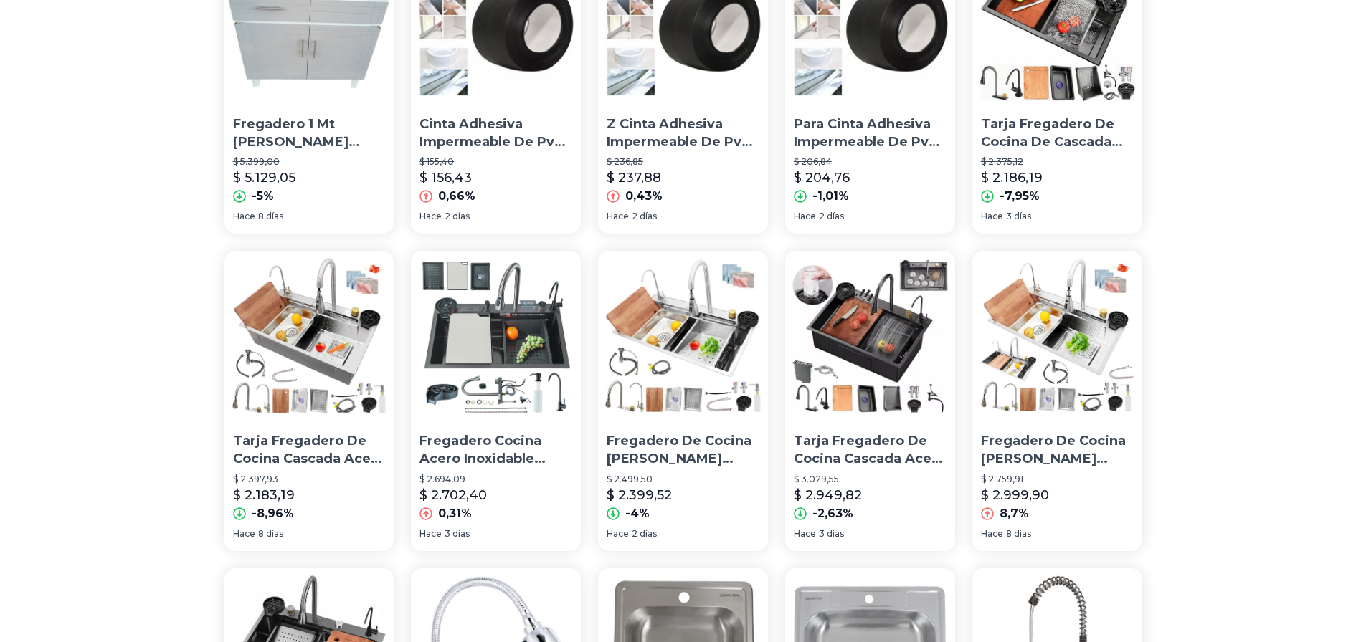
click at [503, 455] on p "Fregadero Cocina Acero Inoxidable Negro Multifuncional 75*45" at bounding box center [495, 450] width 153 height 36
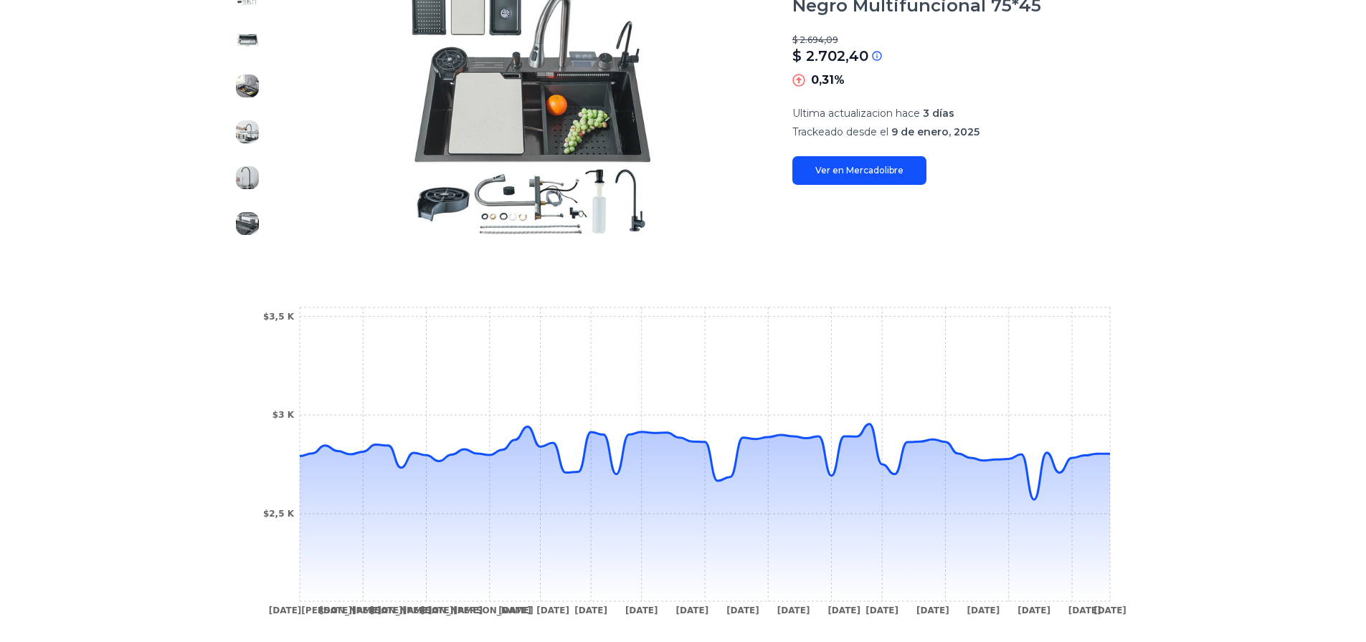
scroll to position [287, 0]
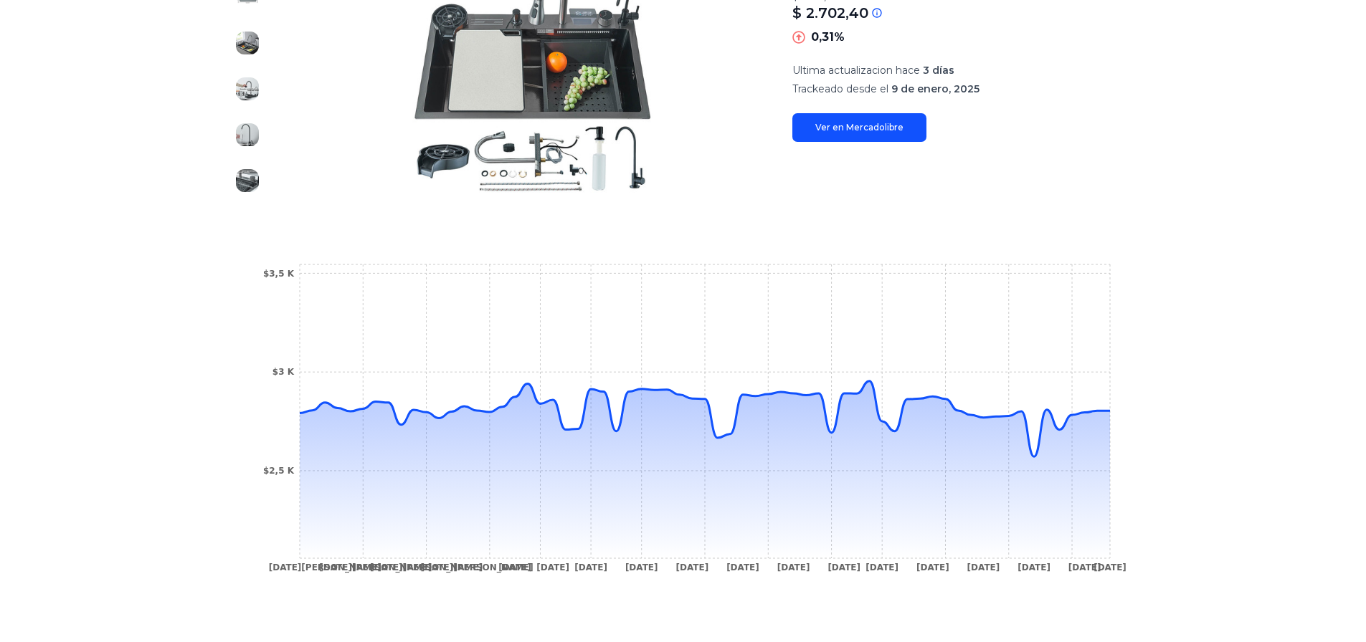
type input "**********"
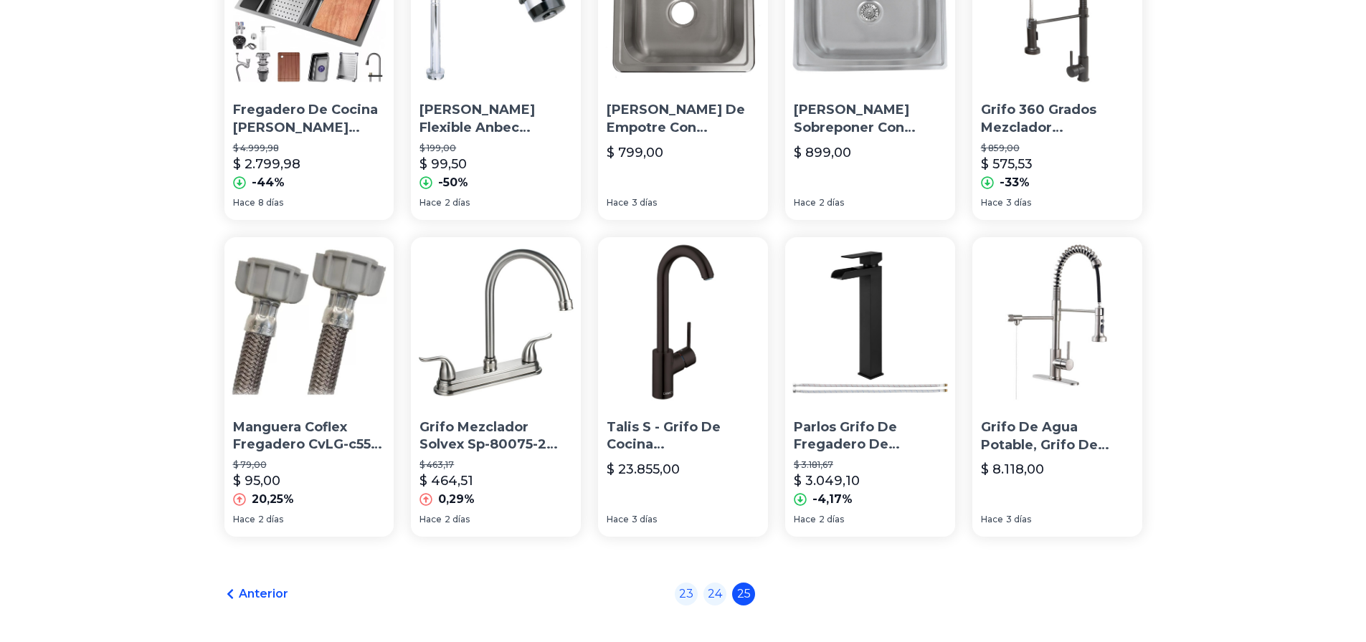
scroll to position [981, 0]
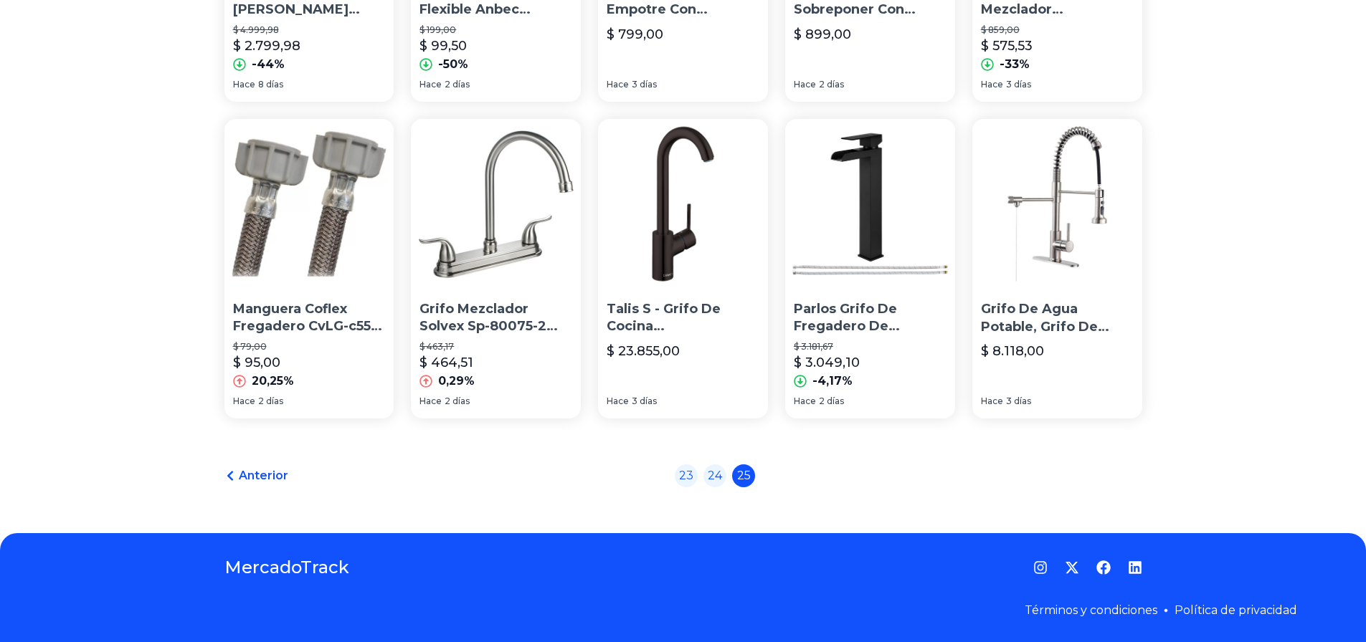
click at [835, 487] on div "Anterior 23 24 25" at bounding box center [683, 476] width 918 height 23
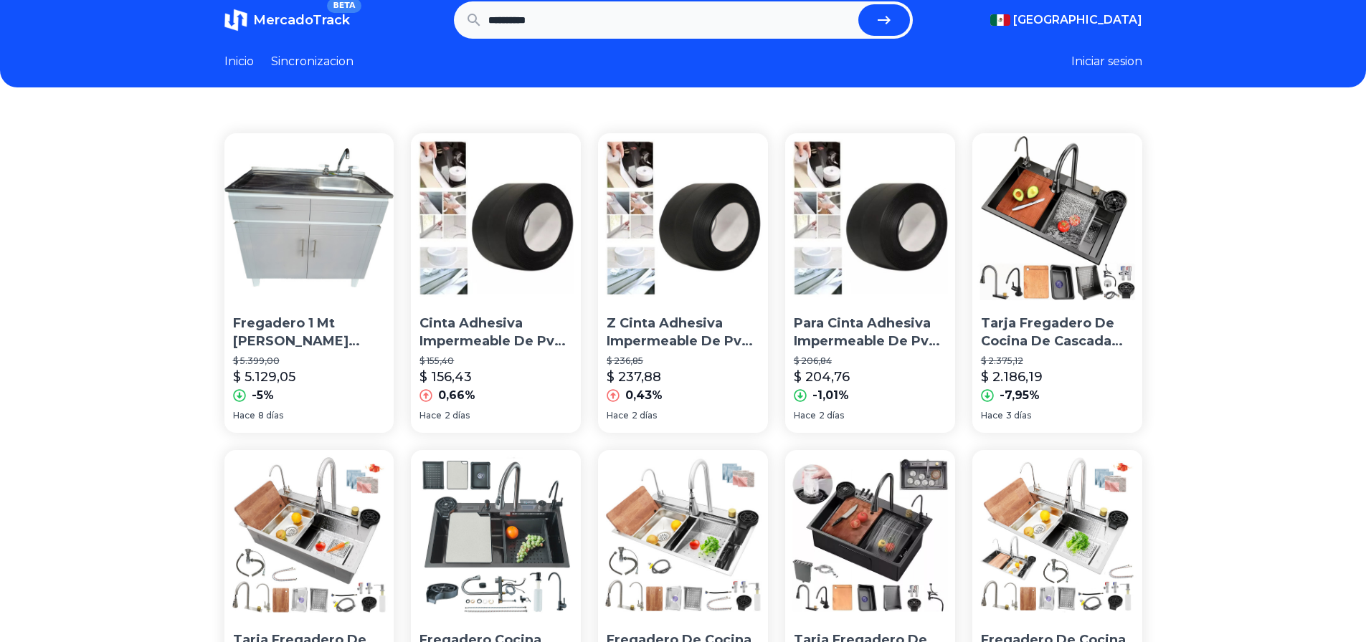
scroll to position [0, 0]
